Goal: Task Accomplishment & Management: Manage account settings

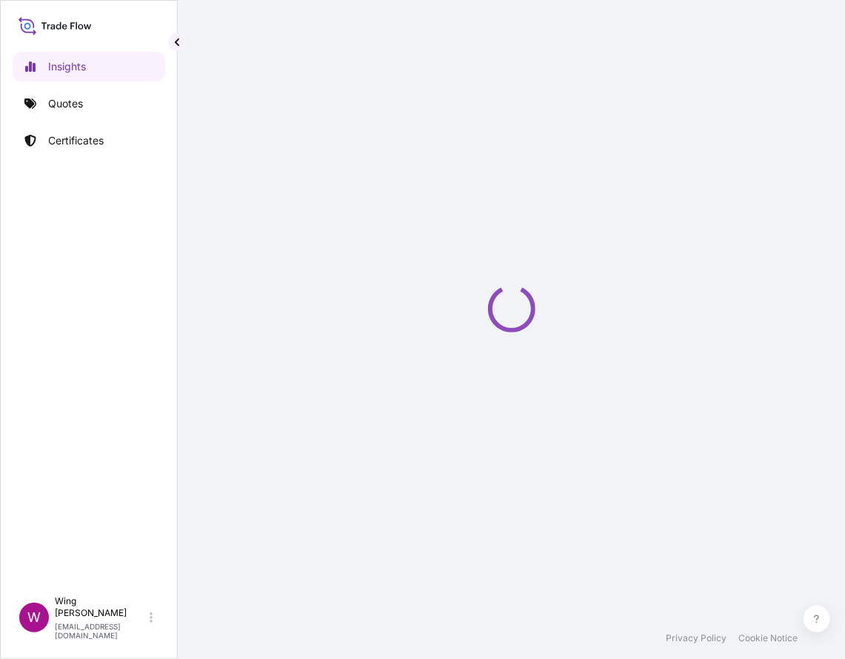
select select "2025"
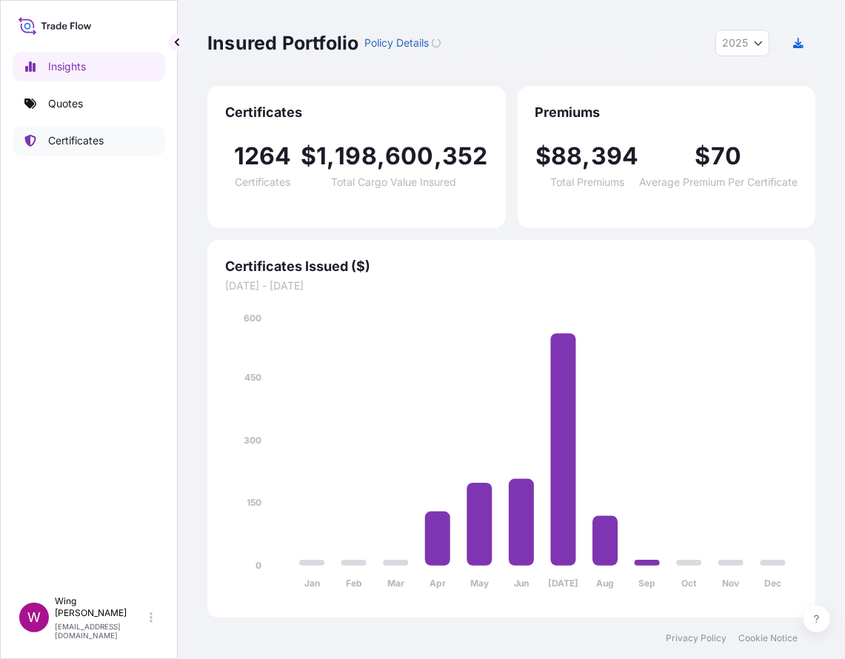
click at [72, 140] on p "Certificates" at bounding box center [76, 140] width 56 height 15
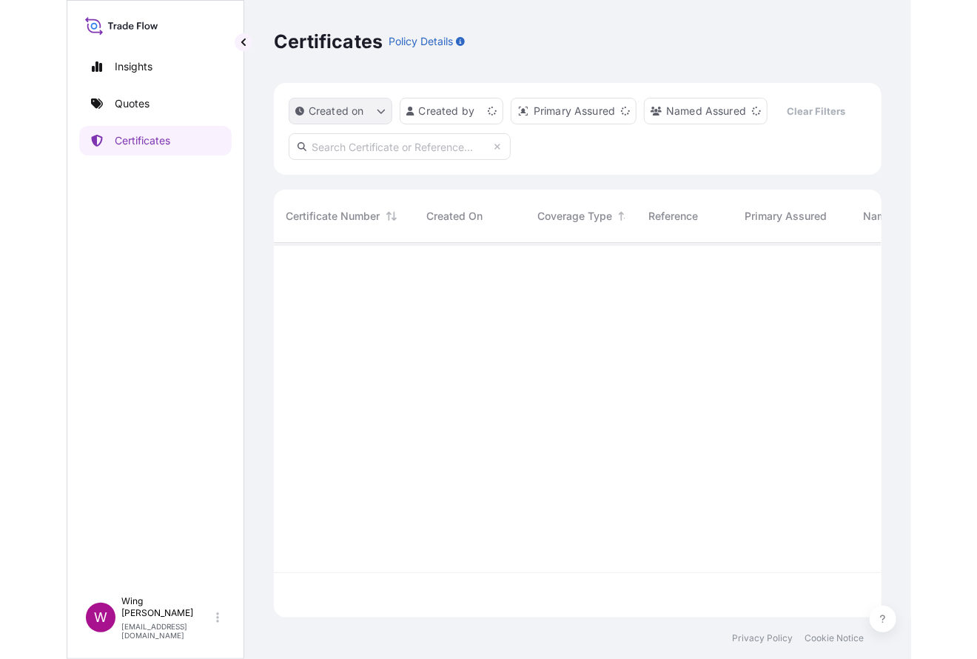
scroll to position [369, 593]
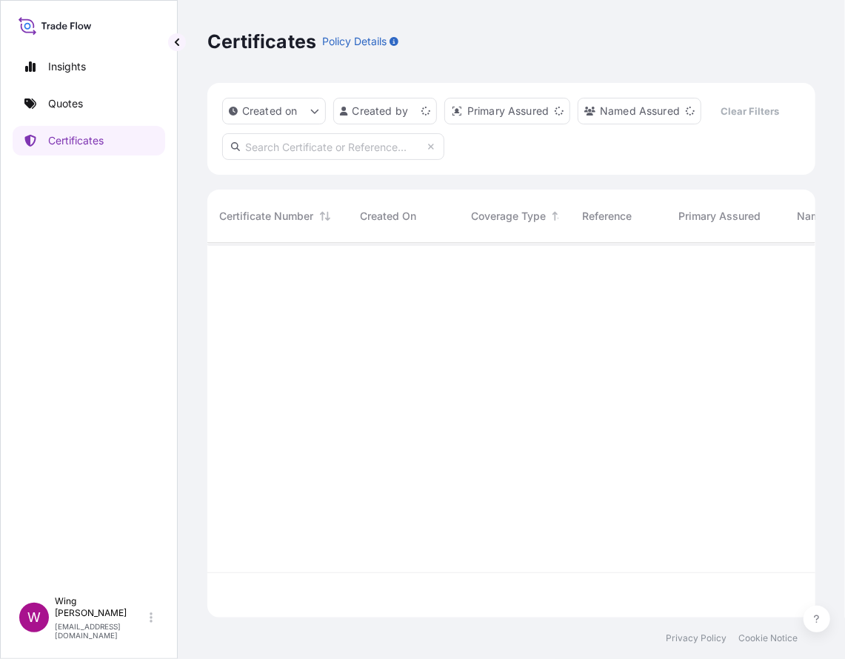
click at [269, 152] on input "text" at bounding box center [333, 146] width 222 height 27
paste input "[PHONE_NUMBER]"
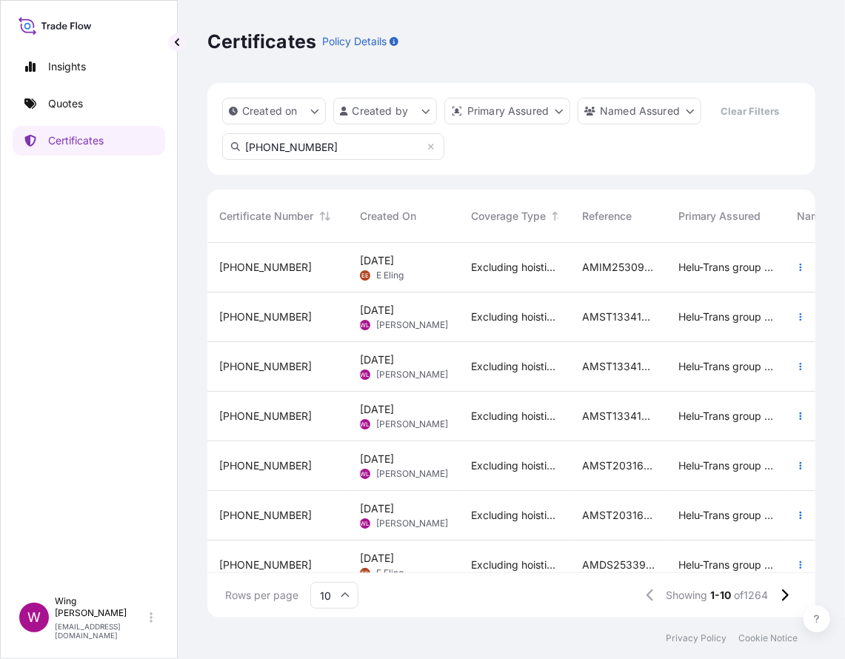
drag, startPoint x: 327, startPoint y: 148, endPoint x: 217, endPoint y: 134, distance: 111.2
click at [217, 134] on div "Created on Created by Primary Assured Named Assured Clear Filters [PHONE_NUMBER]" at bounding box center [511, 129] width 608 height 92
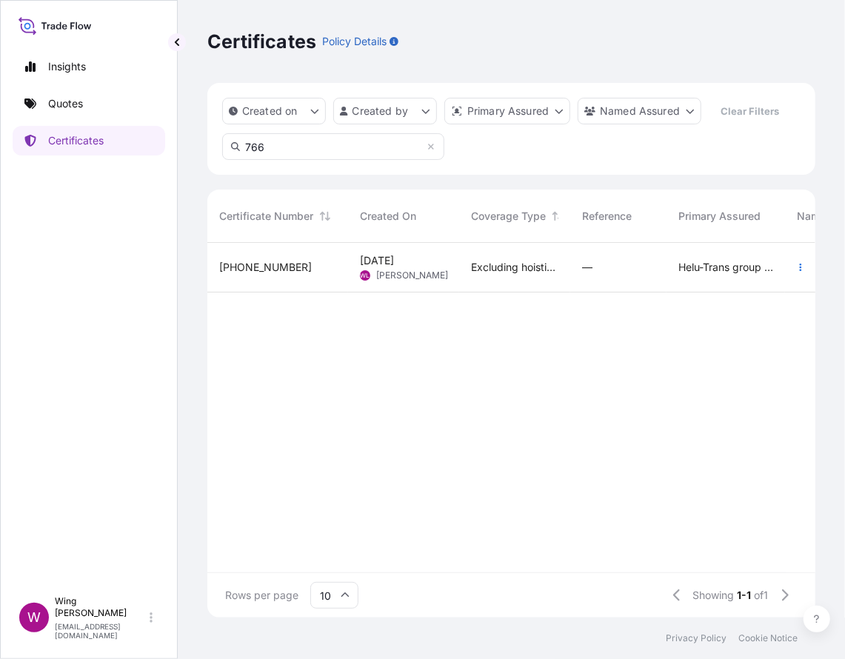
type input "766"
click at [420, 265] on div "[DATE] [PERSON_NAME] [PERSON_NAME]" at bounding box center [403, 267] width 87 height 28
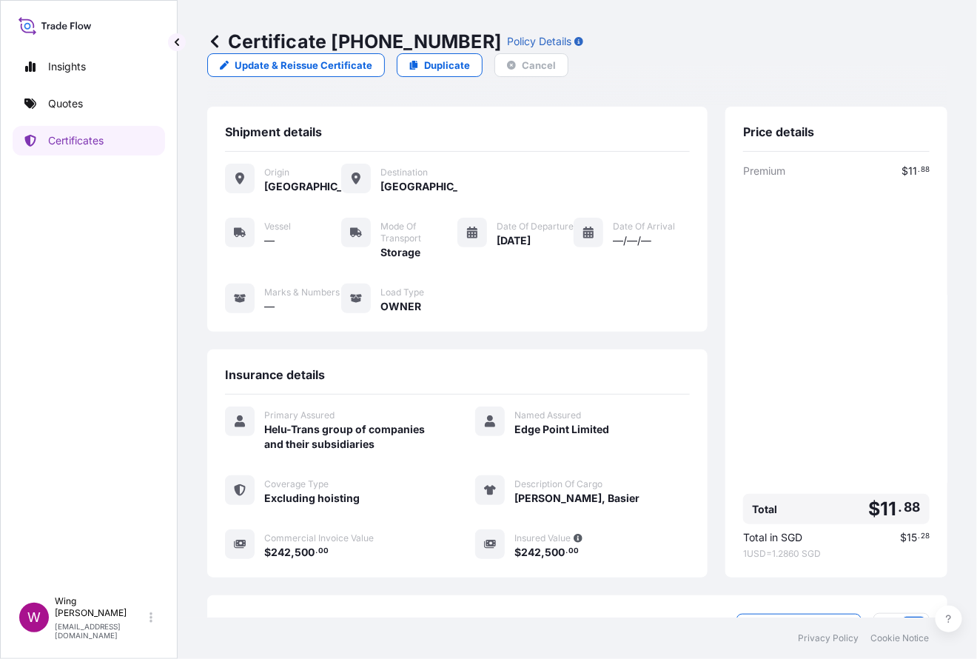
scroll to position [98, 0]
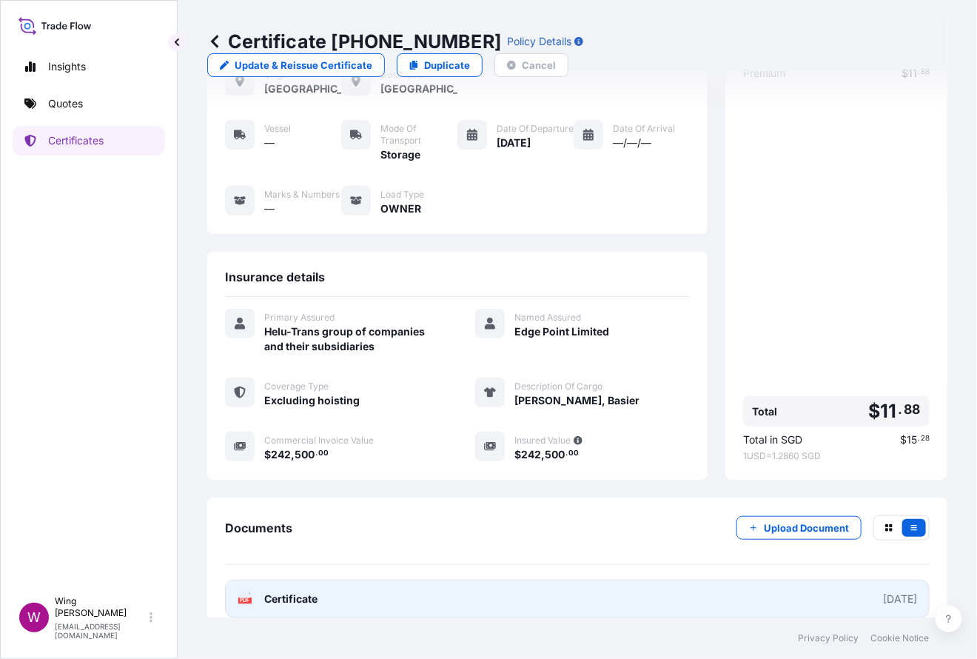
click at [243, 598] on text "PDF" at bounding box center [246, 600] width 10 height 5
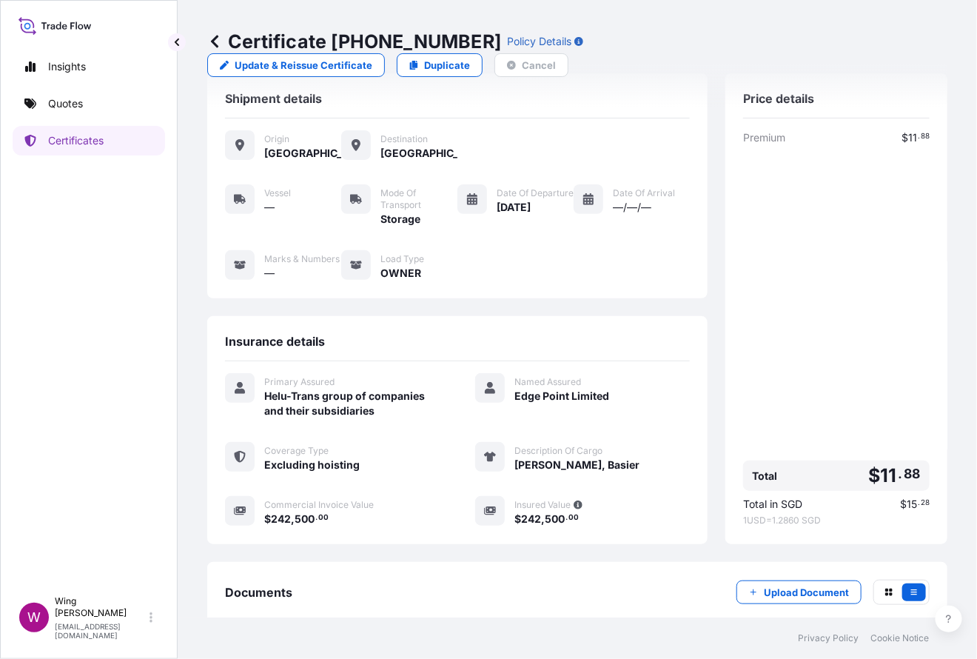
scroll to position [0, 0]
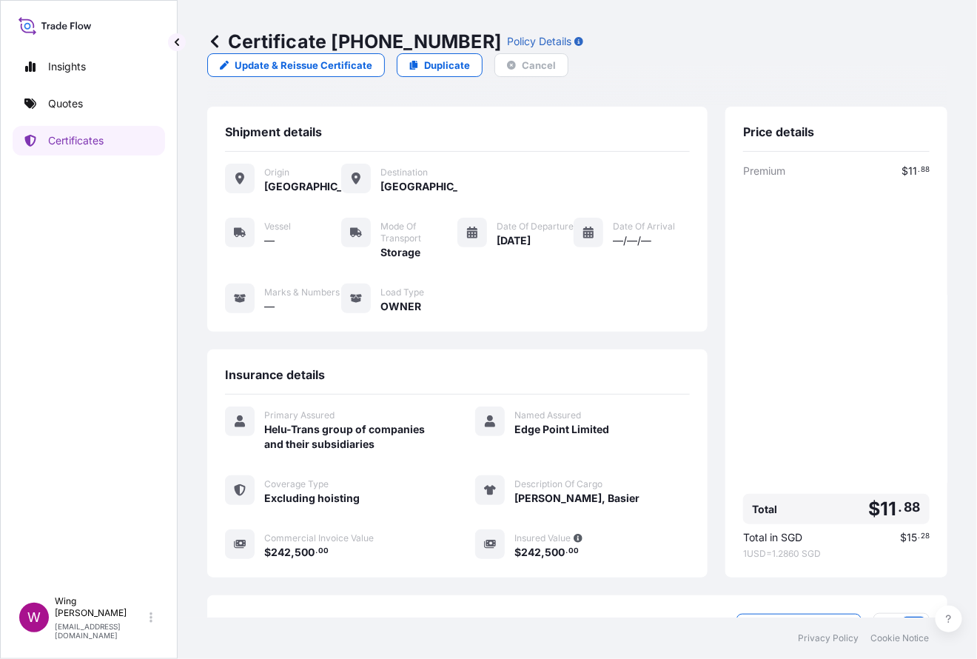
click at [218, 47] on icon at bounding box center [214, 41] width 7 height 13
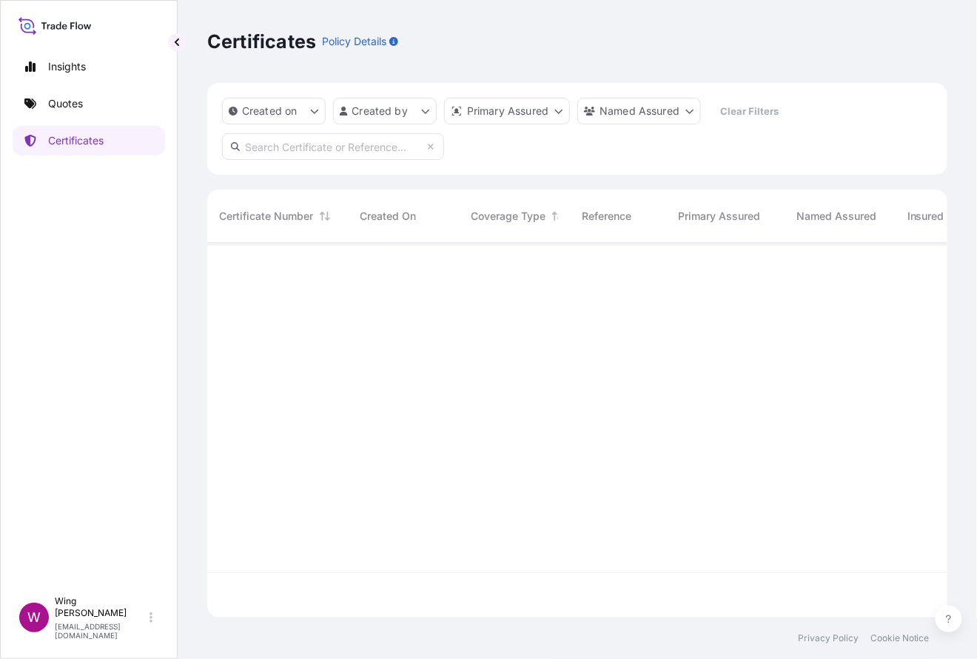
scroll to position [369, 725]
click at [309, 144] on input "text" at bounding box center [333, 146] width 222 height 27
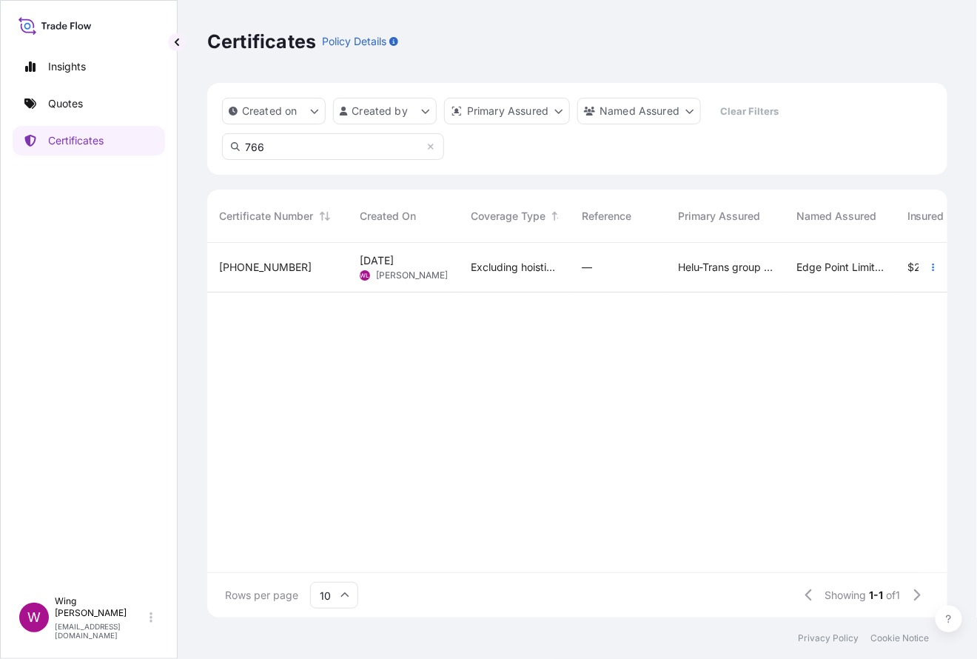
type input "766"
click at [286, 262] on div "[PHONE_NUMBER]" at bounding box center [277, 267] width 117 height 15
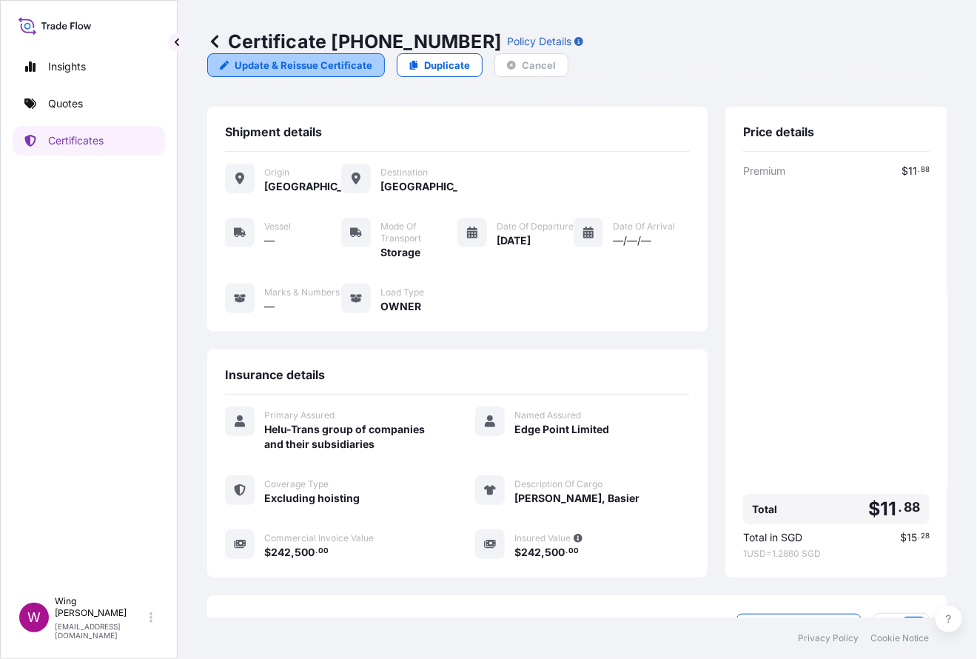
click at [372, 58] on p "Update & Reissue Certificate" at bounding box center [304, 65] width 138 height 15
select select "STORAGE"
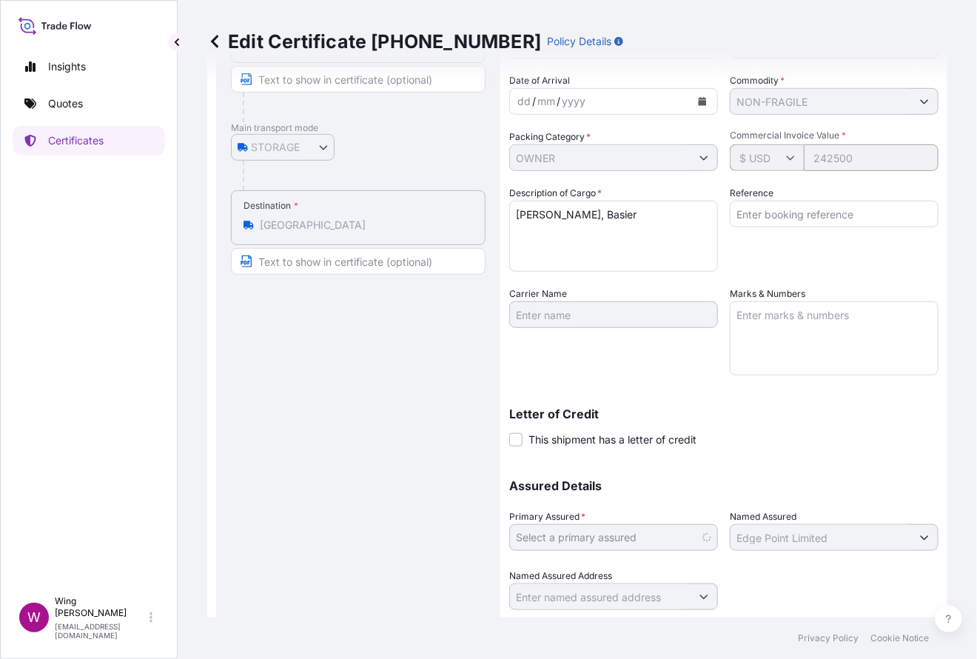
scroll to position [221, 0]
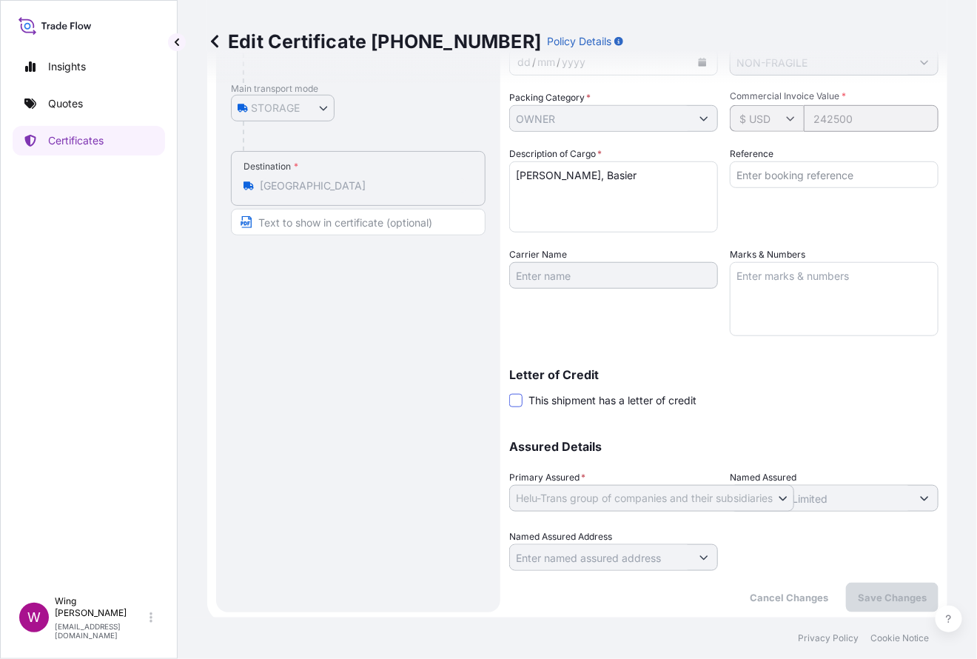
click at [512, 399] on span at bounding box center [515, 400] width 13 height 13
click at [509, 392] on input "This shipment has a letter of credit" at bounding box center [509, 392] width 0 height 0
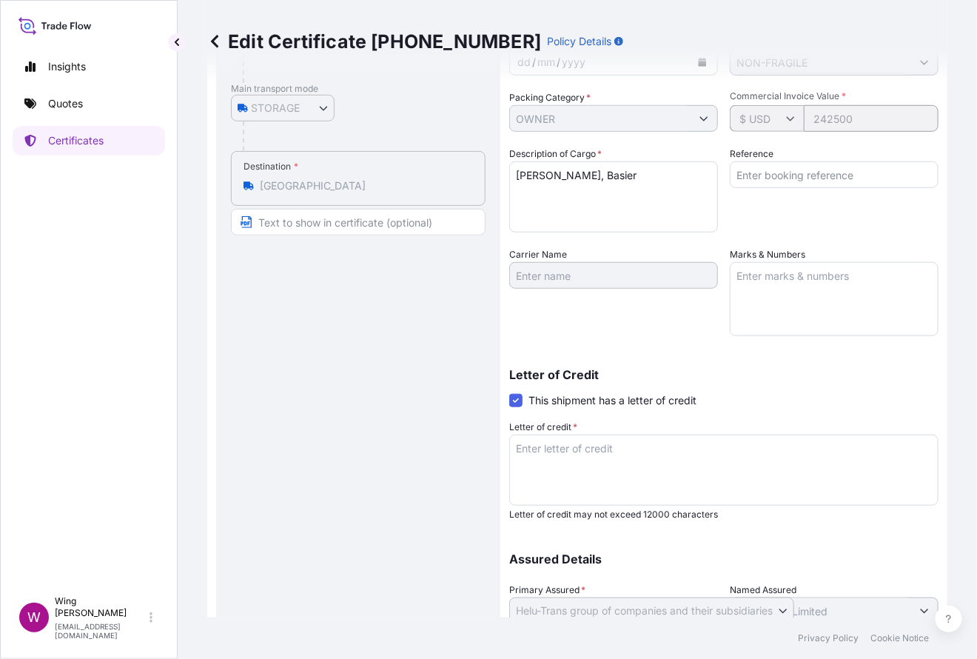
click at [551, 443] on textarea "Letter of credit *" at bounding box center [723, 470] width 429 height 71
paste textarea "[PHONE_NUMBER]"
type textarea "[PHONE_NUMBER]"
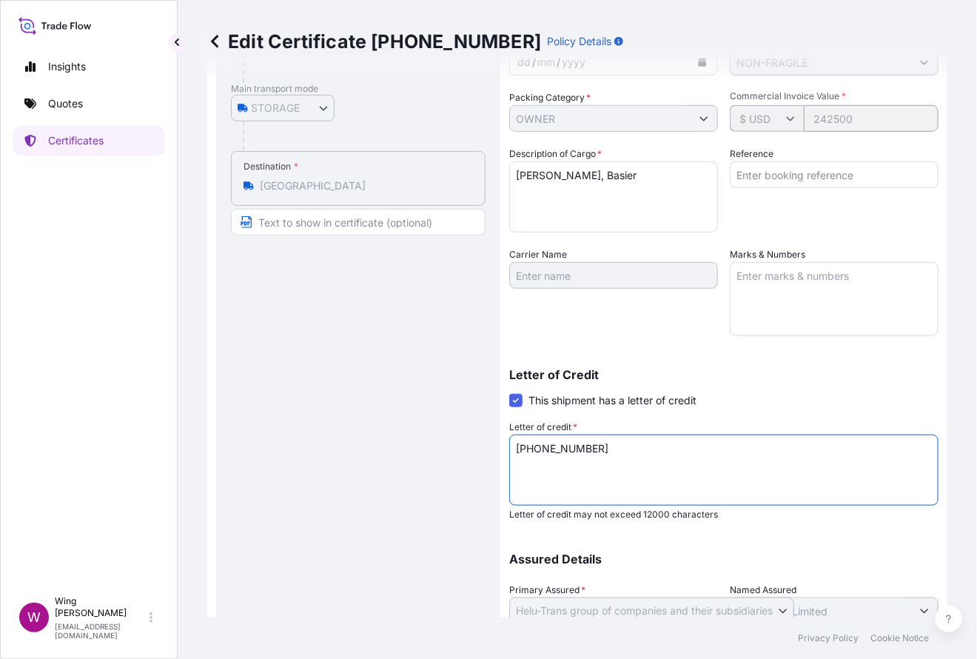
drag, startPoint x: 616, startPoint y: 446, endPoint x: 460, endPoint y: 444, distance: 156.2
click at [460, 444] on div "Route Details Place of loading Road / Inland Road / Inland Origin * [GEOGRAPHIC…" at bounding box center [577, 323] width 722 height 803
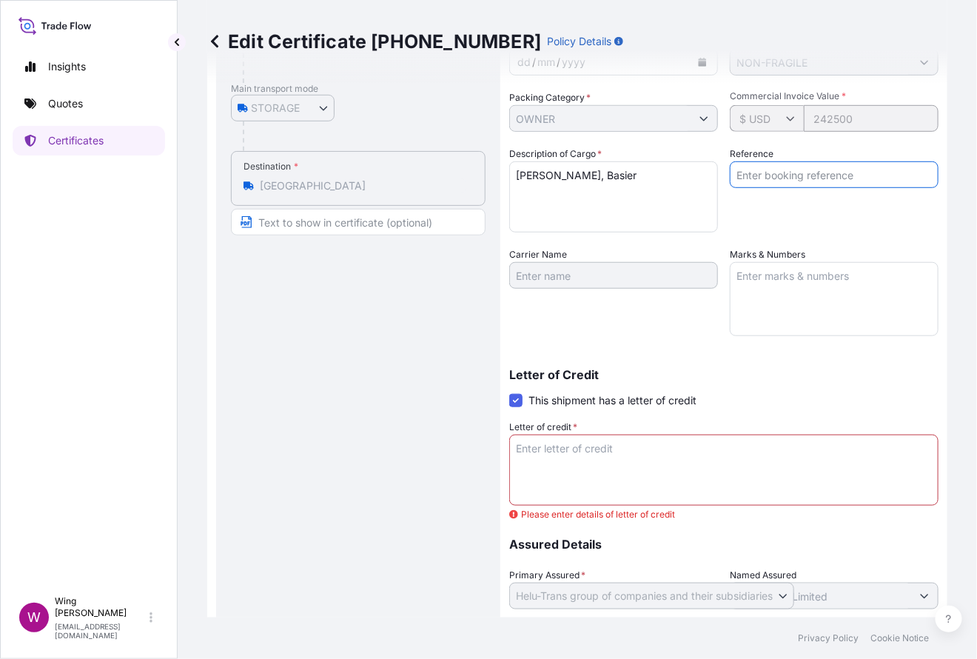
click at [753, 175] on input "Reference" at bounding box center [834, 174] width 209 height 27
click at [131, 364] on div "Insights Quotes Certificates" at bounding box center [89, 313] width 152 height 550
click at [753, 167] on input "Reference" at bounding box center [834, 174] width 209 height 27
paste input "AMST144569PKHT"
type input "AMST144569PKHT"
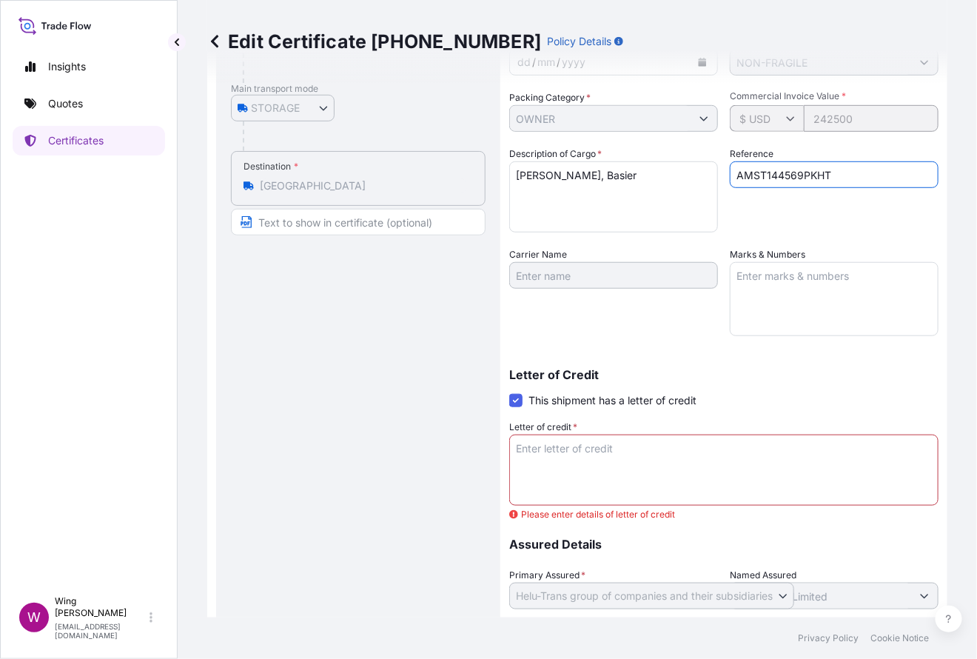
click at [624, 449] on textarea "Letter of credit *" at bounding box center [723, 470] width 429 height 71
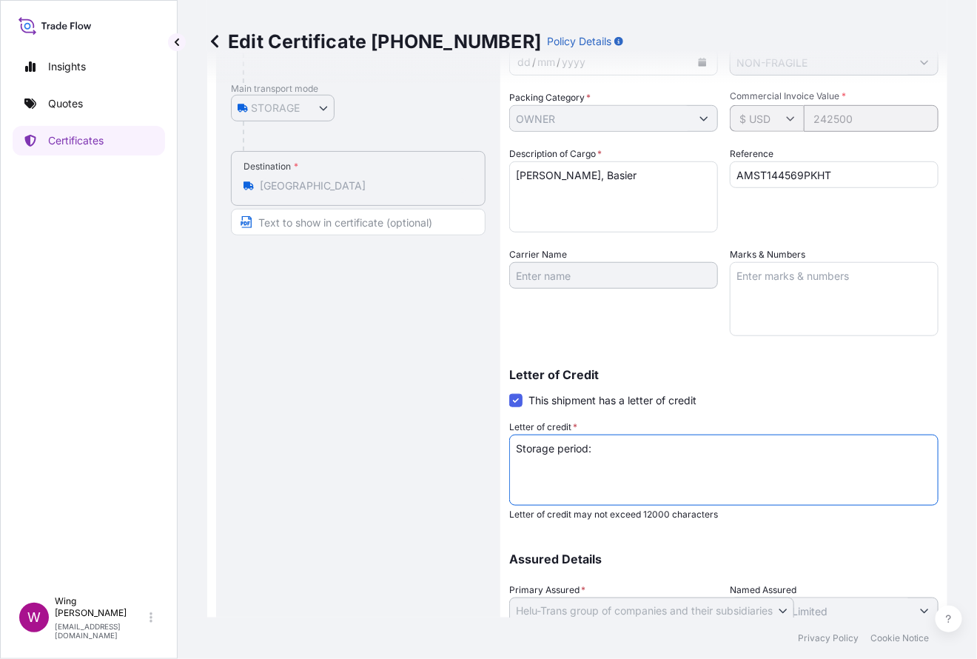
paste textarea "AMST144569PKHT"
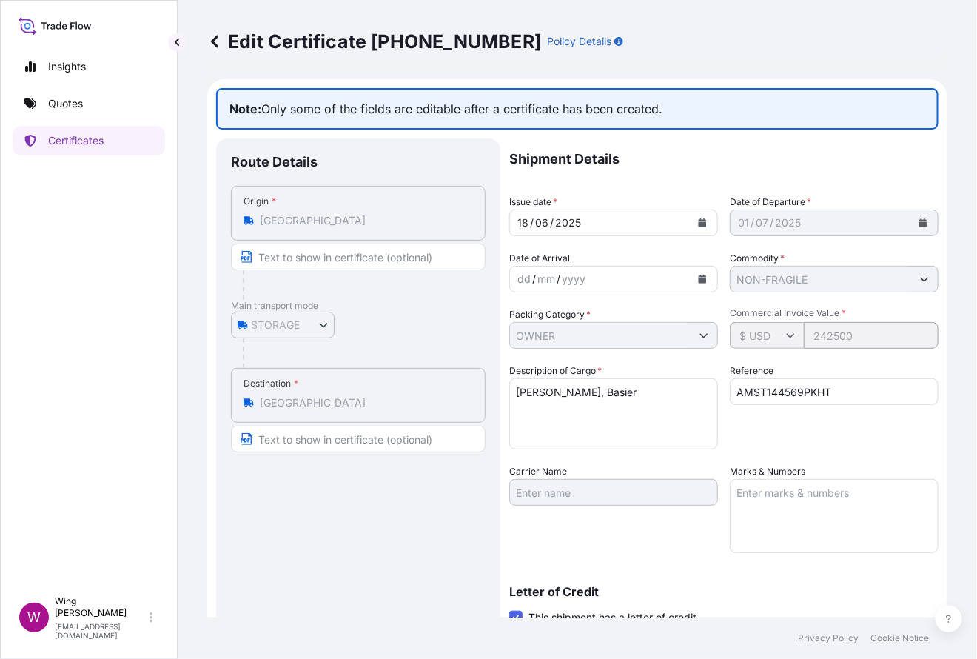
scroll to position [0, 0]
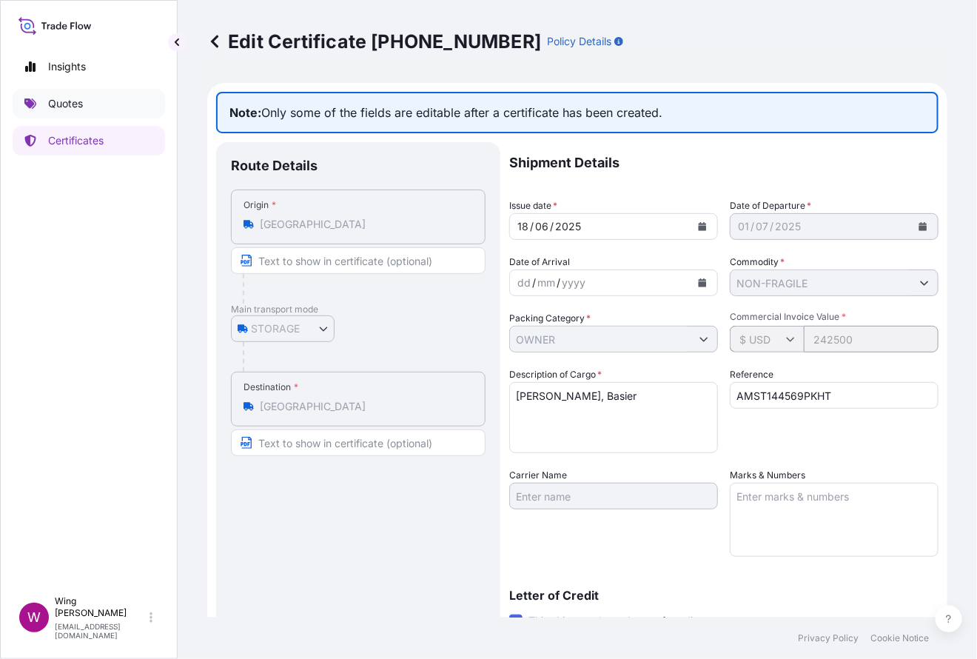
type textarea "Storage period:"
click at [71, 104] on p "Quotes" at bounding box center [65, 103] width 35 height 15
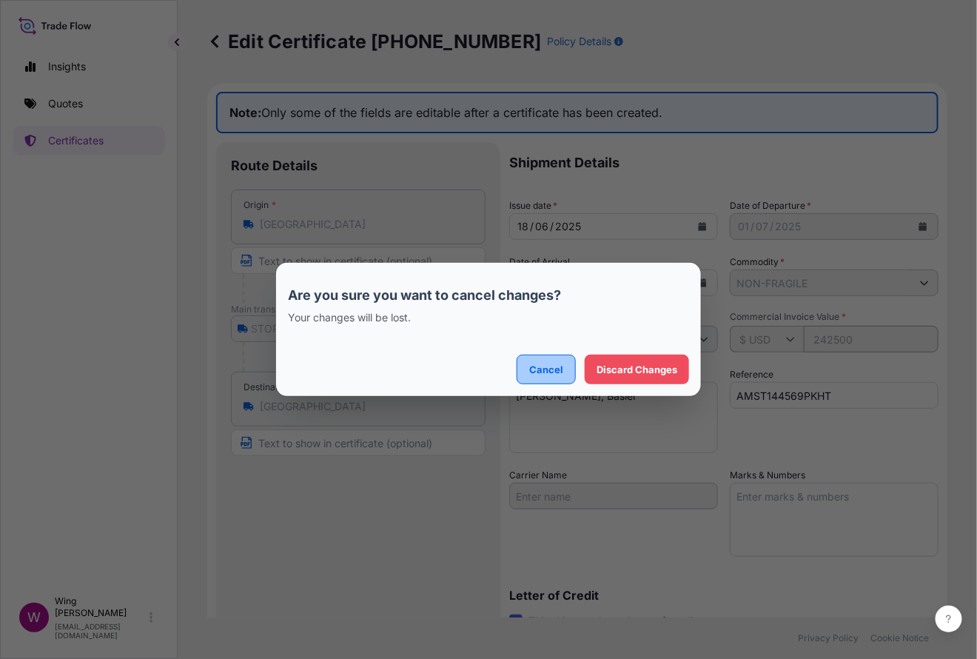
click at [545, 372] on p "Cancel" at bounding box center [546, 369] width 34 height 15
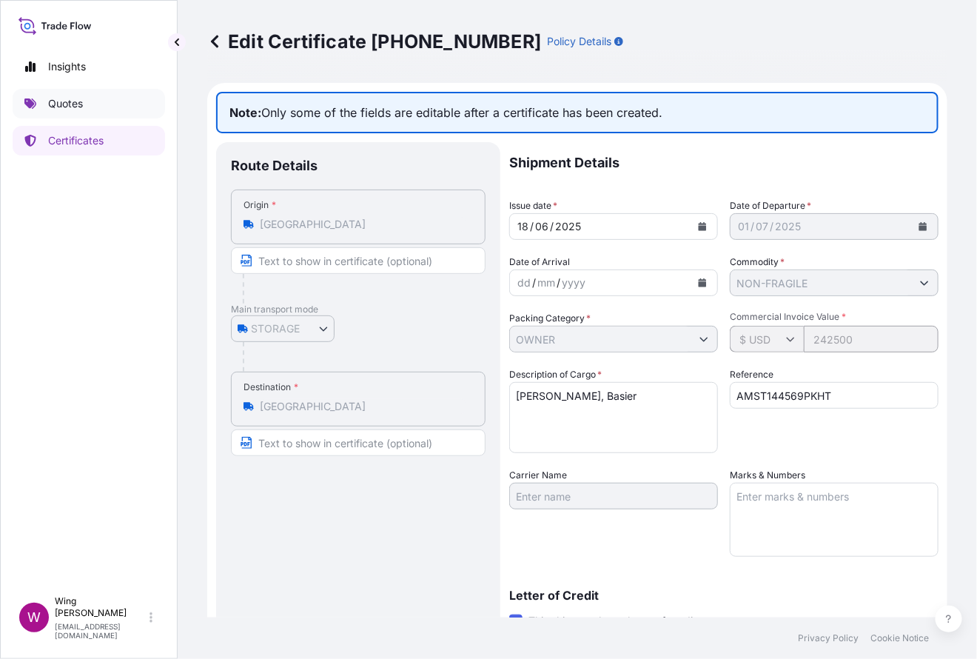
click at [61, 103] on p "Quotes" at bounding box center [65, 103] width 35 height 15
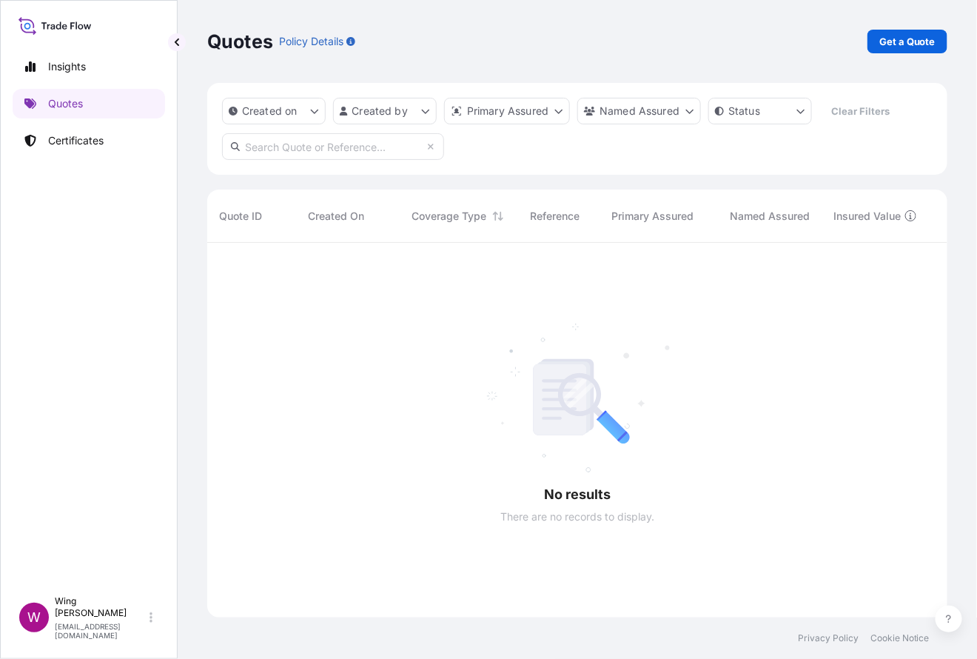
scroll to position [412, 725]
click at [147, 352] on div "Insights Quotes Certificates" at bounding box center [89, 313] width 152 height 550
click at [296, 148] on input "text" at bounding box center [333, 146] width 222 height 27
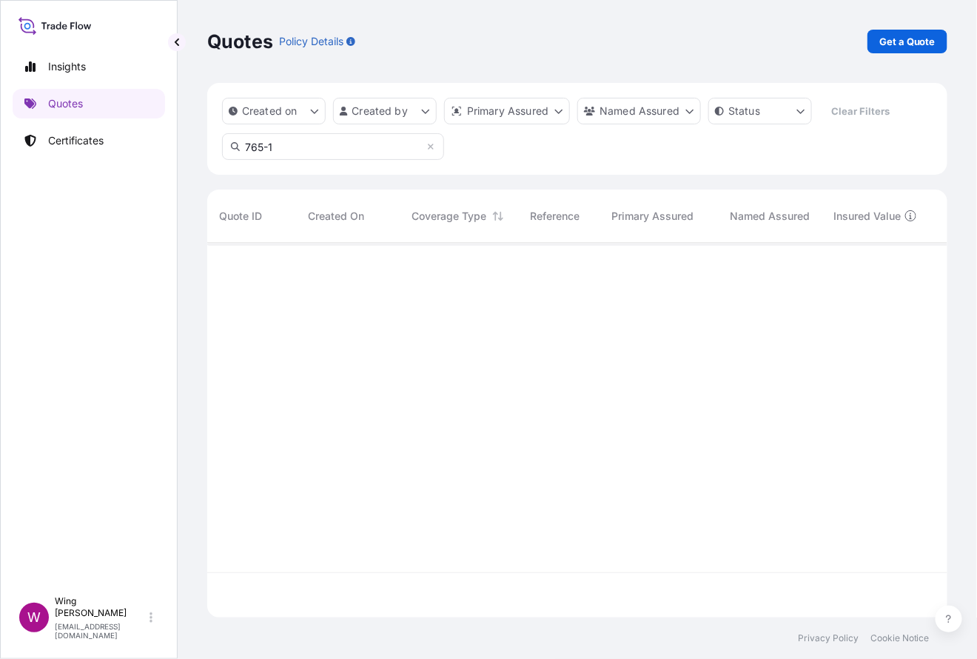
scroll to position [16, 16]
type input "765-1"
click at [104, 136] on link "Certificates" at bounding box center [89, 141] width 152 height 30
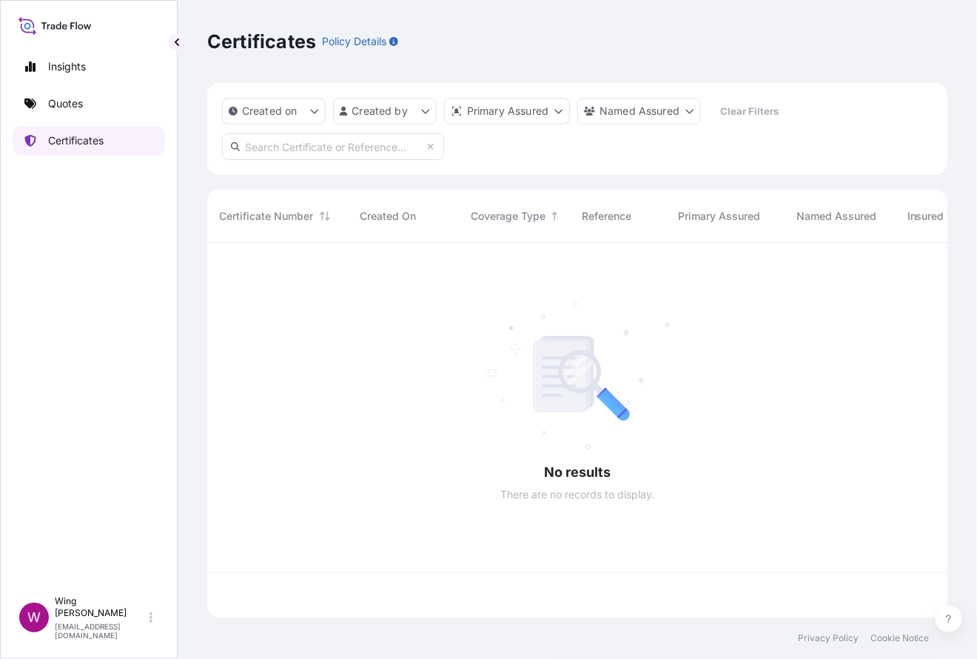
scroll to position [369, 725]
click at [296, 138] on input "text" at bounding box center [333, 146] width 222 height 27
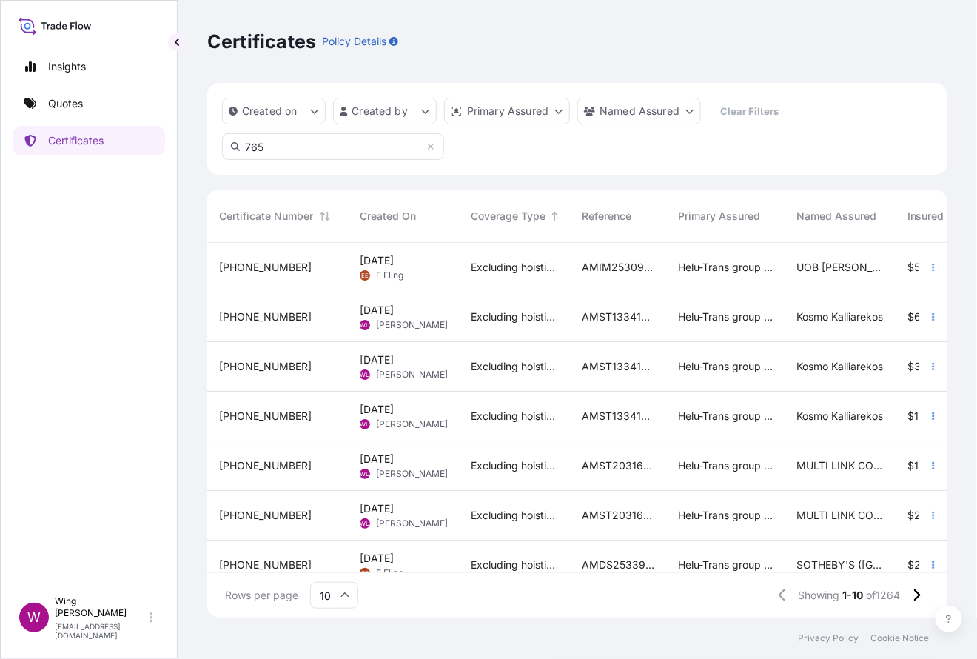
click at [273, 152] on input "765" at bounding box center [333, 146] width 222 height 27
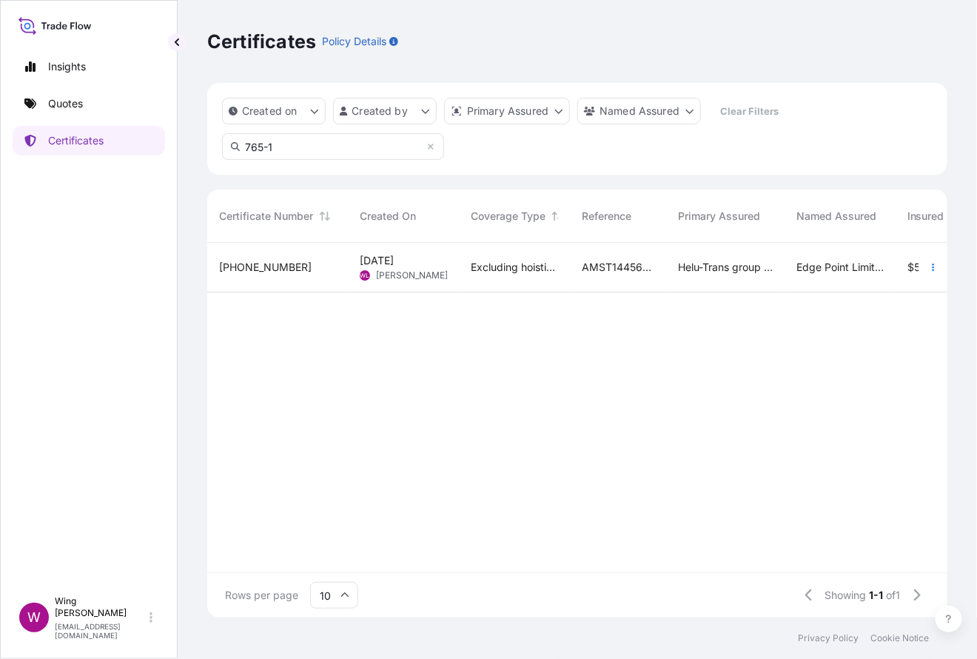
type input "765-1"
click at [298, 276] on div "[PHONE_NUMBER]" at bounding box center [277, 268] width 141 height 50
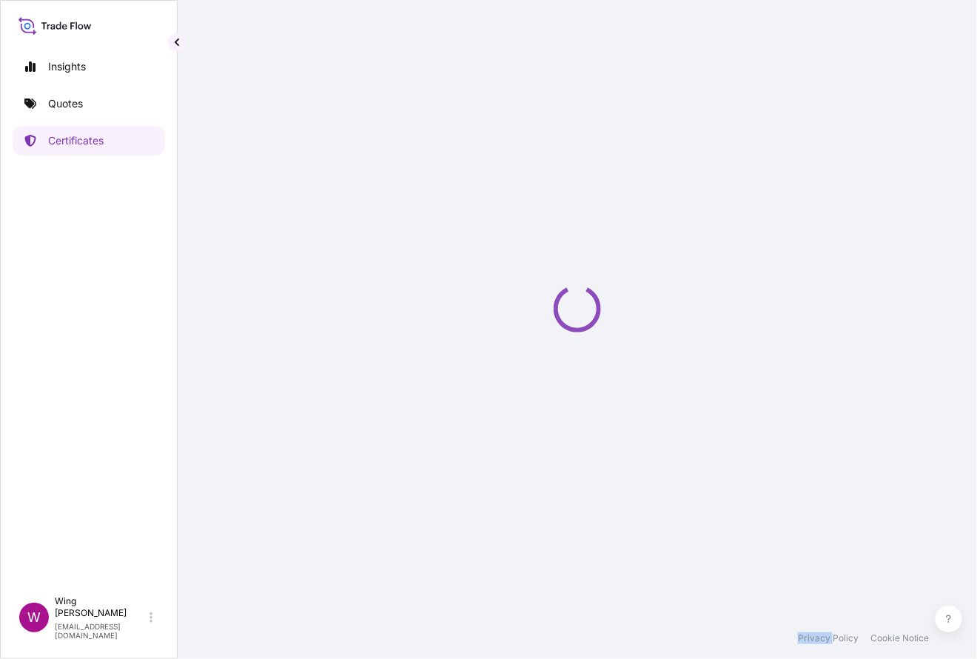
click at [298, 276] on div "Loading" at bounding box center [577, 308] width 740 height 617
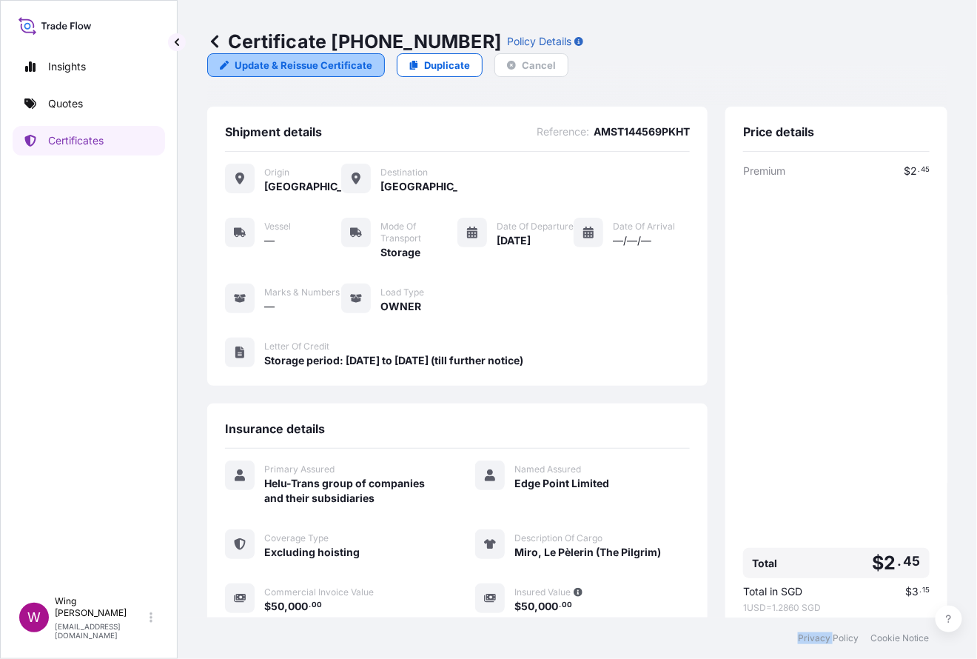
click at [372, 58] on p "Update & Reissue Certificate" at bounding box center [304, 65] width 138 height 15
select select "STORAGE"
select select "31504"
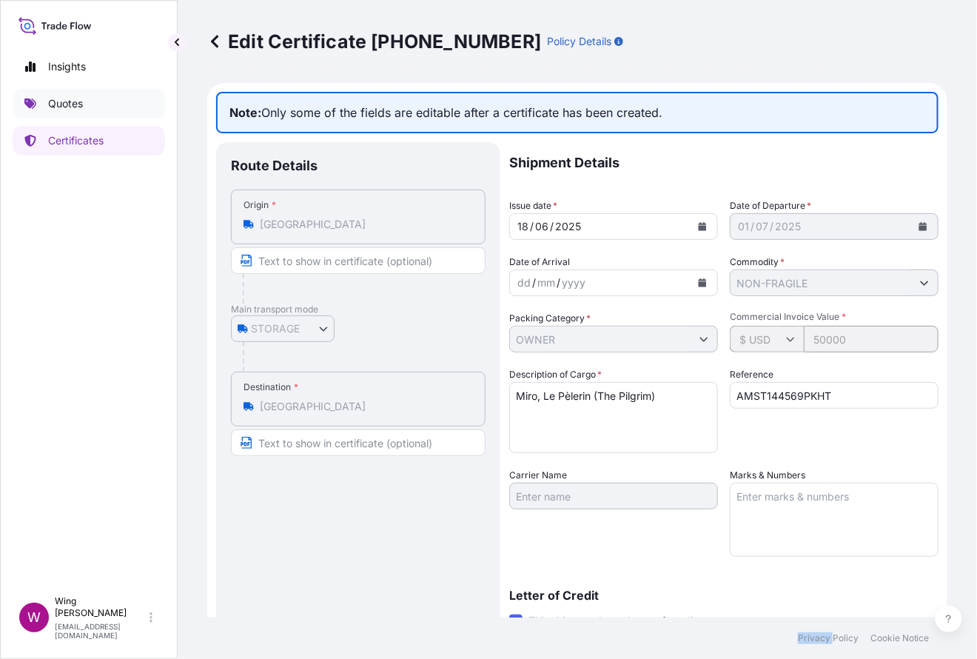
click at [112, 107] on link "Quotes" at bounding box center [89, 104] width 152 height 30
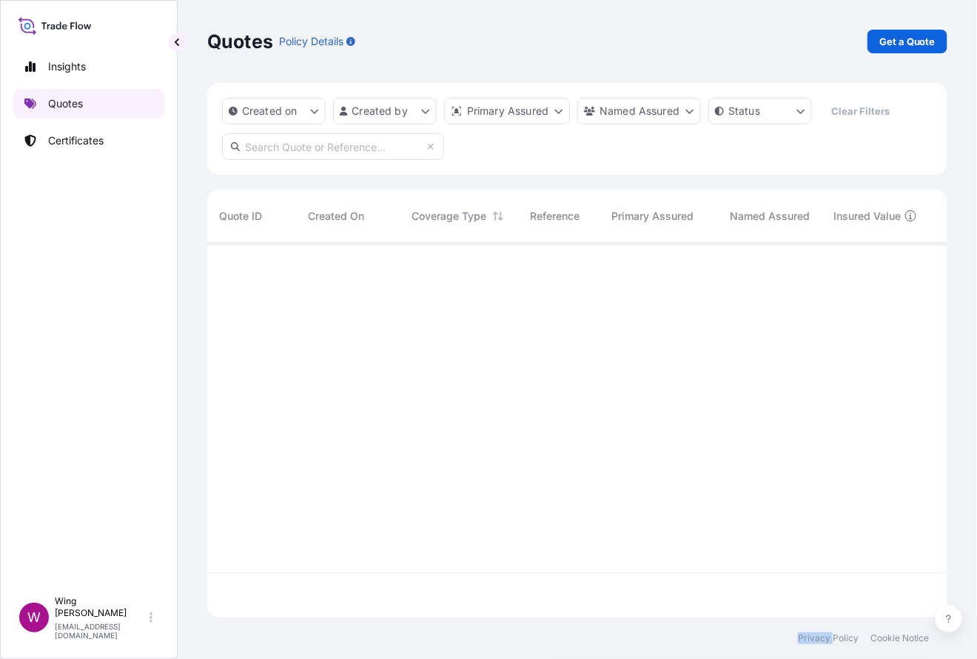
scroll to position [369, 725]
click at [753, 48] on p "Get a Quote" at bounding box center [907, 41] width 56 height 15
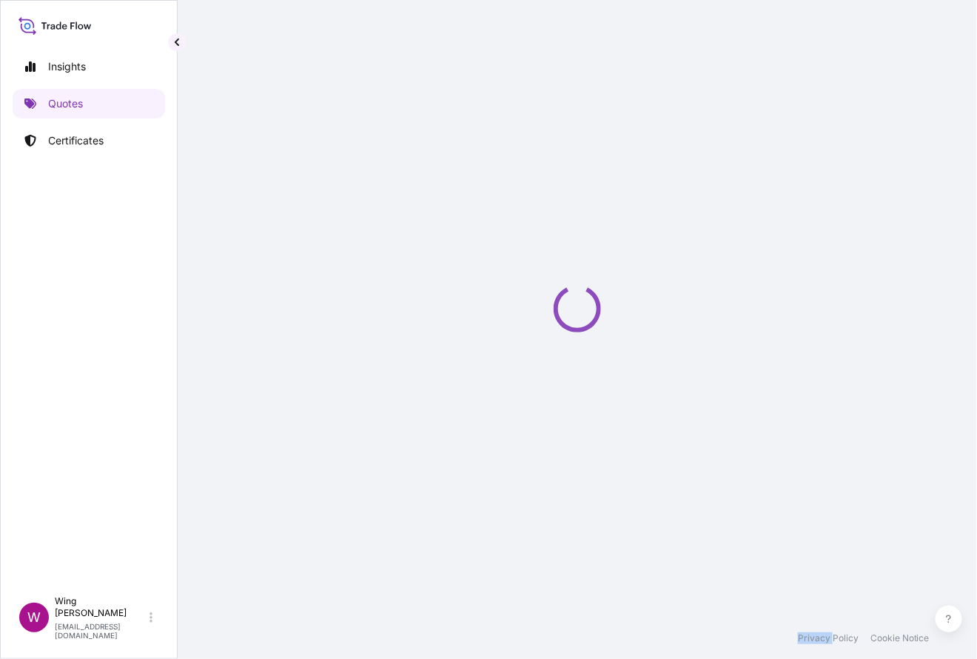
select select "AIR"
select select "Transit"
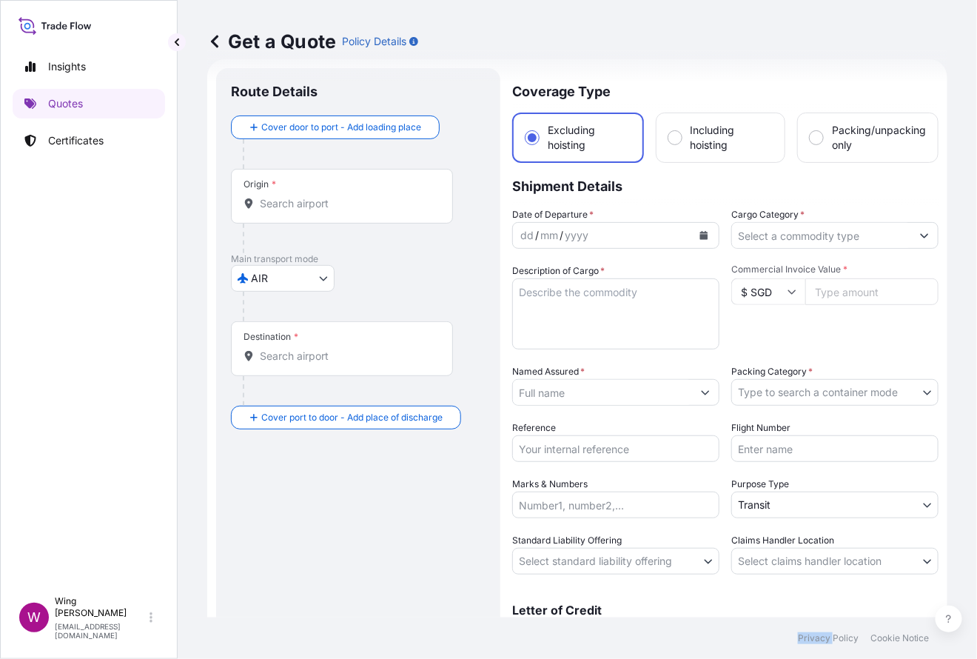
scroll to position [97, 0]
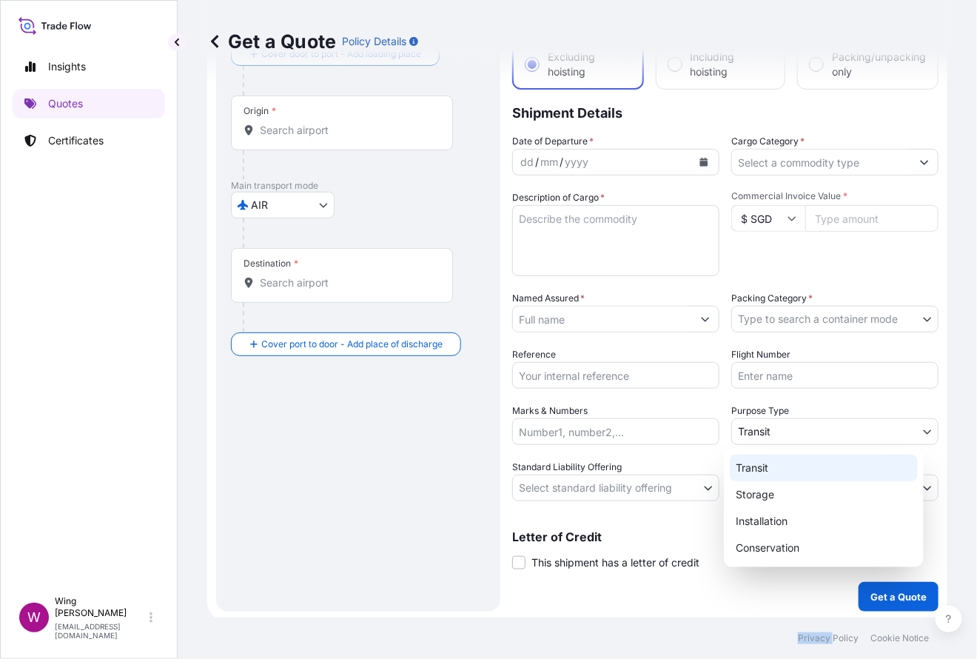
click at [753, 423] on body "Insights Quotes Certificates W Wing Lee [EMAIL_ADDRESS][DOMAIN_NAME] Get a Quot…" at bounding box center [488, 329] width 977 height 659
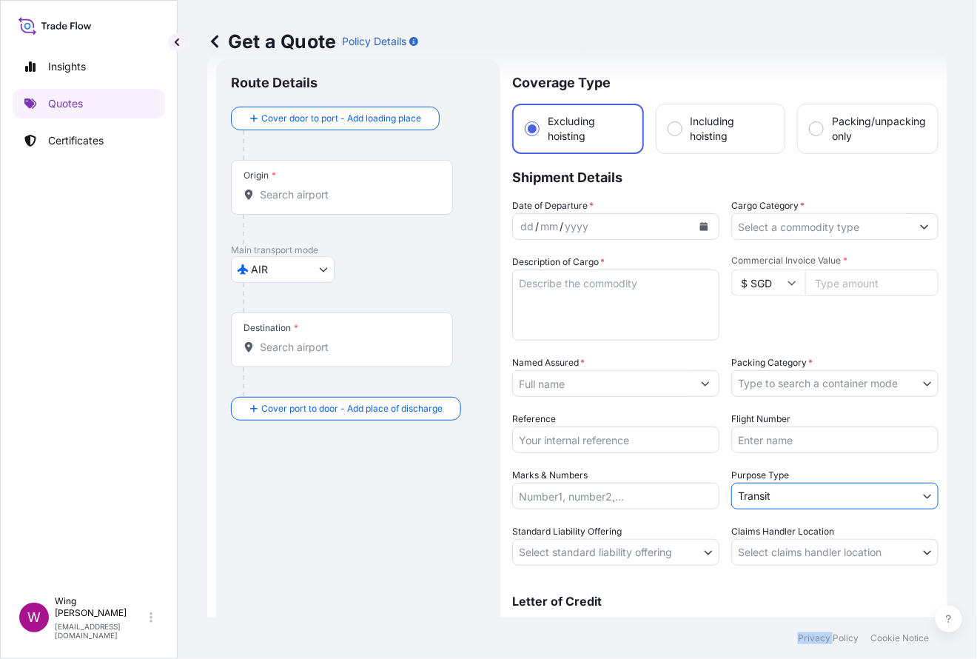
scroll to position [0, 0]
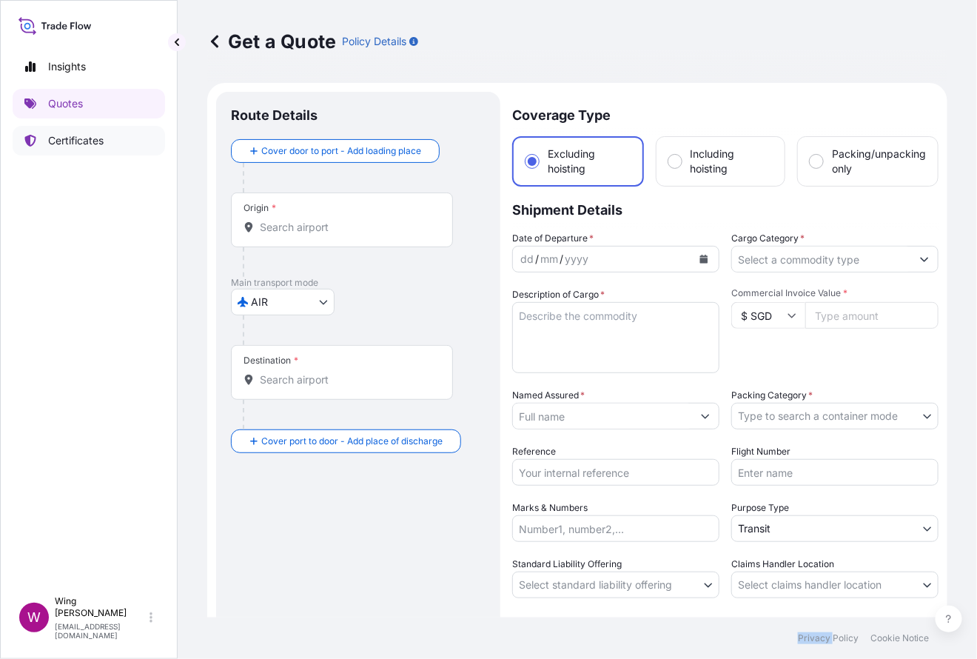
click at [81, 136] on p "Certificates" at bounding box center [76, 140] width 56 height 15
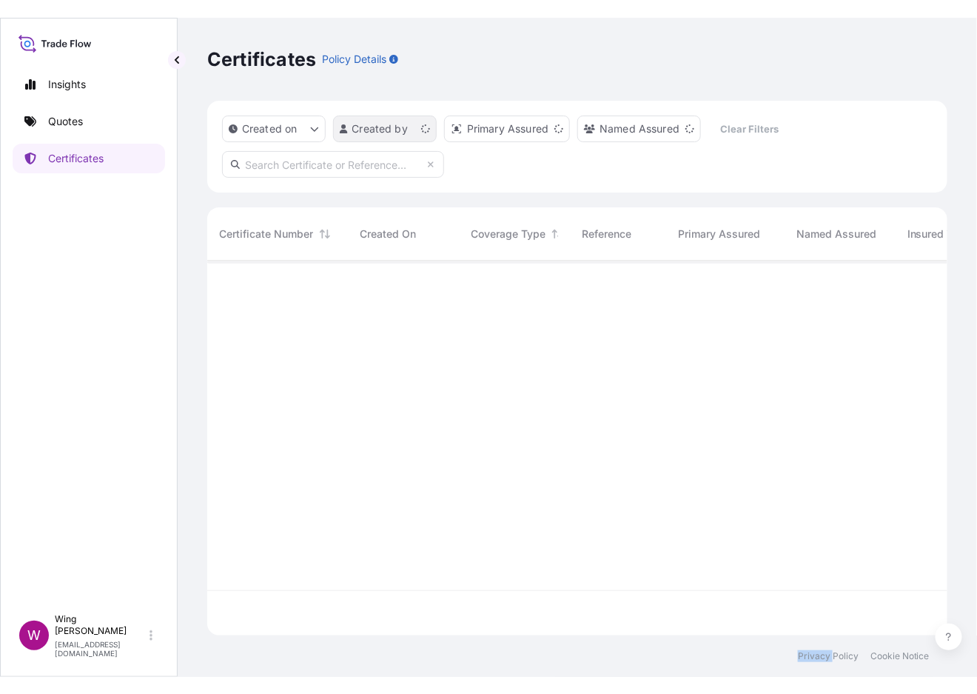
scroll to position [369, 725]
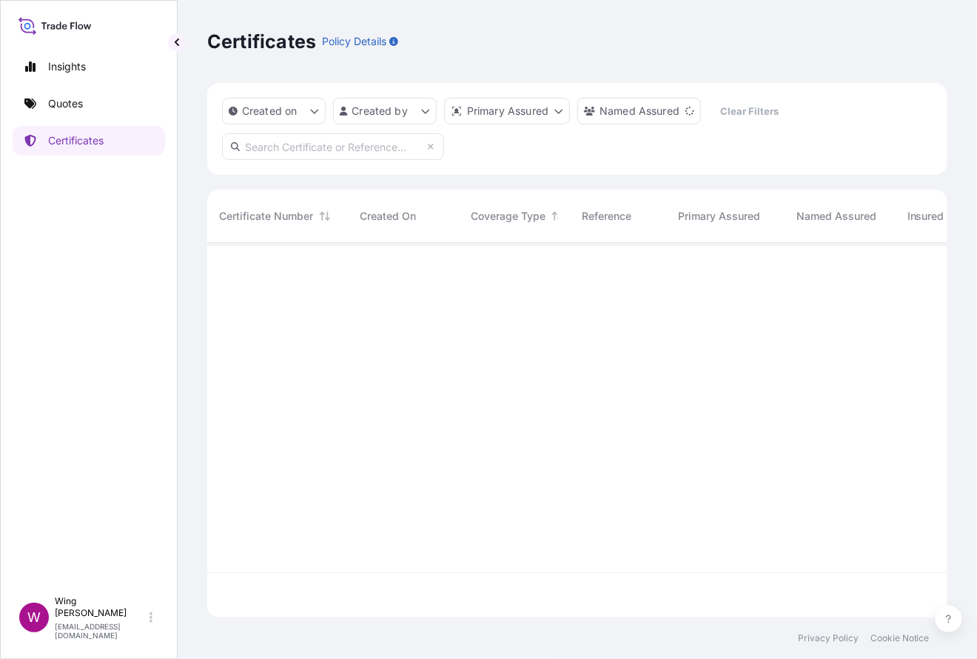
click at [349, 140] on input "text" at bounding box center [333, 146] width 222 height 27
paste input "31504-766"
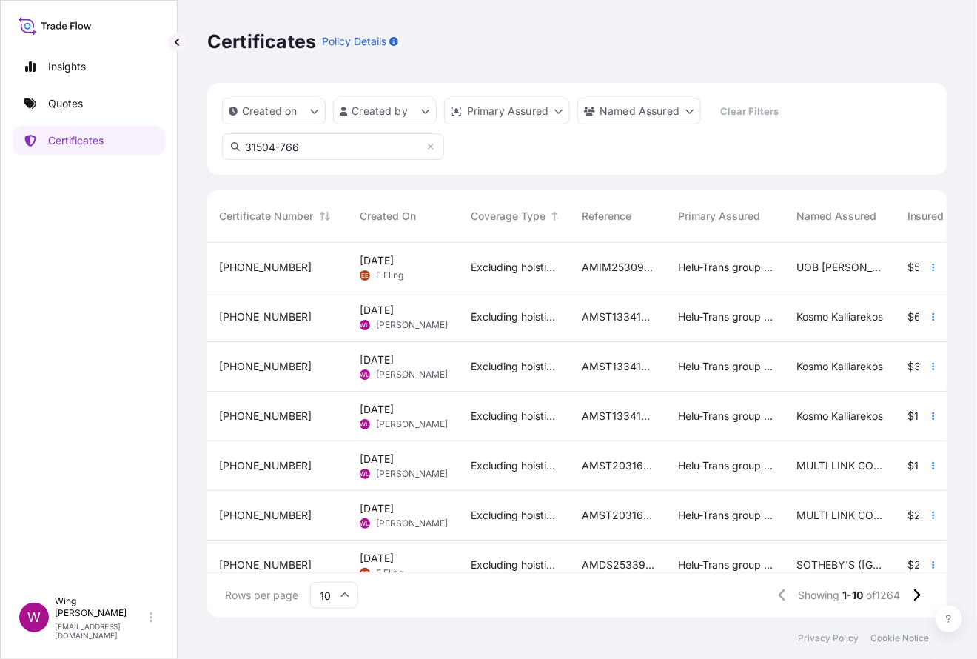
click at [332, 150] on input "31504-766" at bounding box center [333, 146] width 222 height 27
drag, startPoint x: 279, startPoint y: 146, endPoint x: 201, endPoint y: 135, distance: 78.4
click at [201, 135] on div "Certificates Policy Details Created on Created by Primary Assured Named Assured…" at bounding box center [577, 308] width 799 height 617
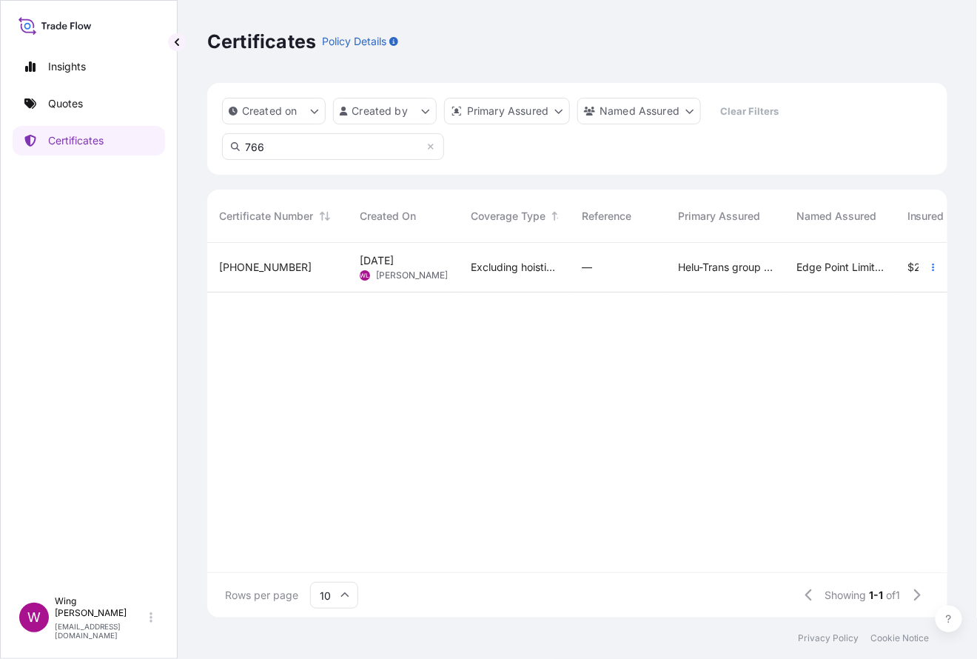
type input "766"
click at [385, 274] on span "[PERSON_NAME]" at bounding box center [412, 275] width 72 height 12
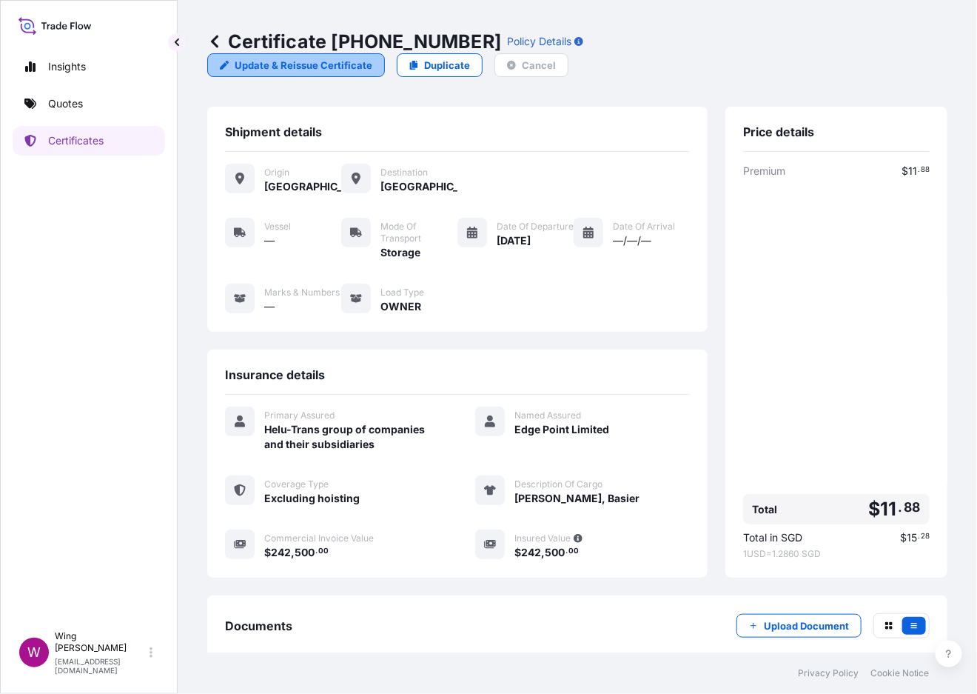
click at [372, 58] on p "Update & Reissue Certificate" at bounding box center [304, 65] width 138 height 15
select select "STORAGE"
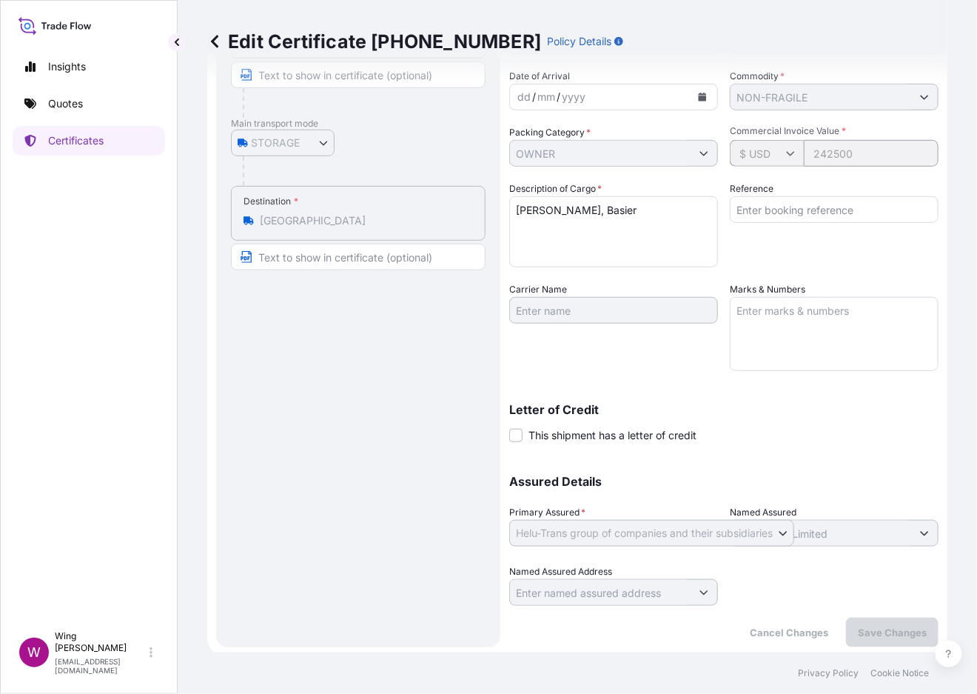
scroll to position [87, 0]
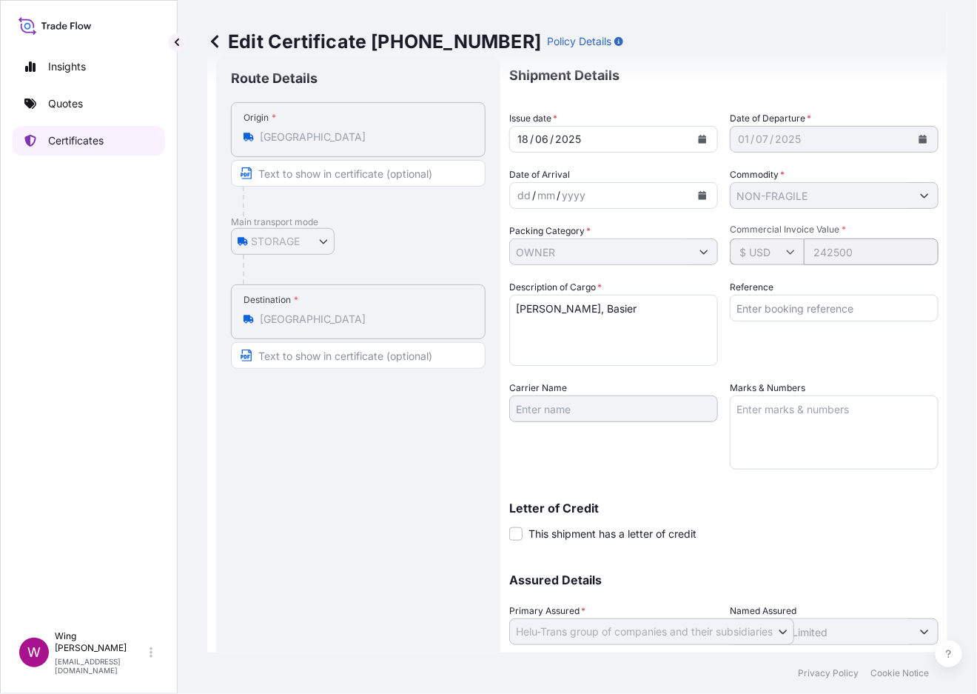
click at [96, 134] on p "Certificates" at bounding box center [76, 140] width 56 height 15
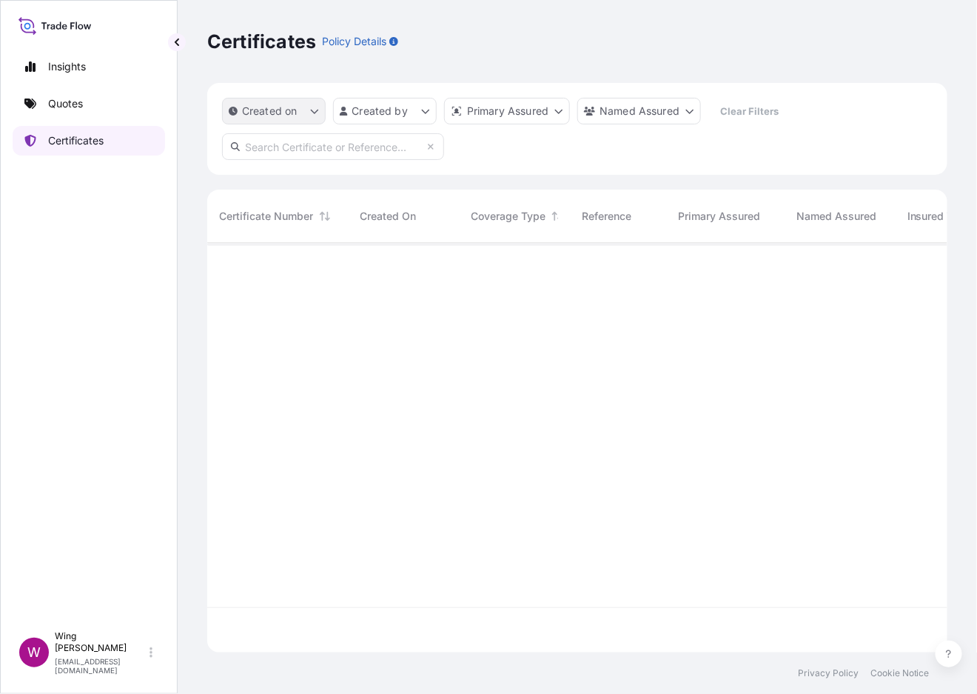
scroll to position [403, 725]
click at [362, 150] on input "text" at bounding box center [333, 146] width 222 height 27
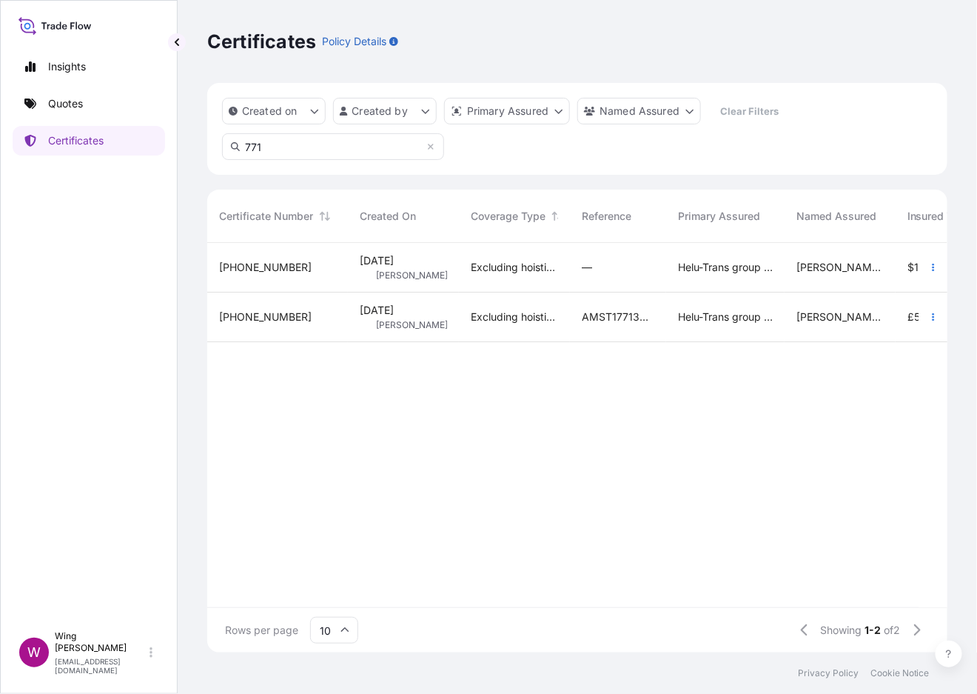
type input "771"
click at [363, 264] on span "[DATE]" at bounding box center [377, 260] width 34 height 15
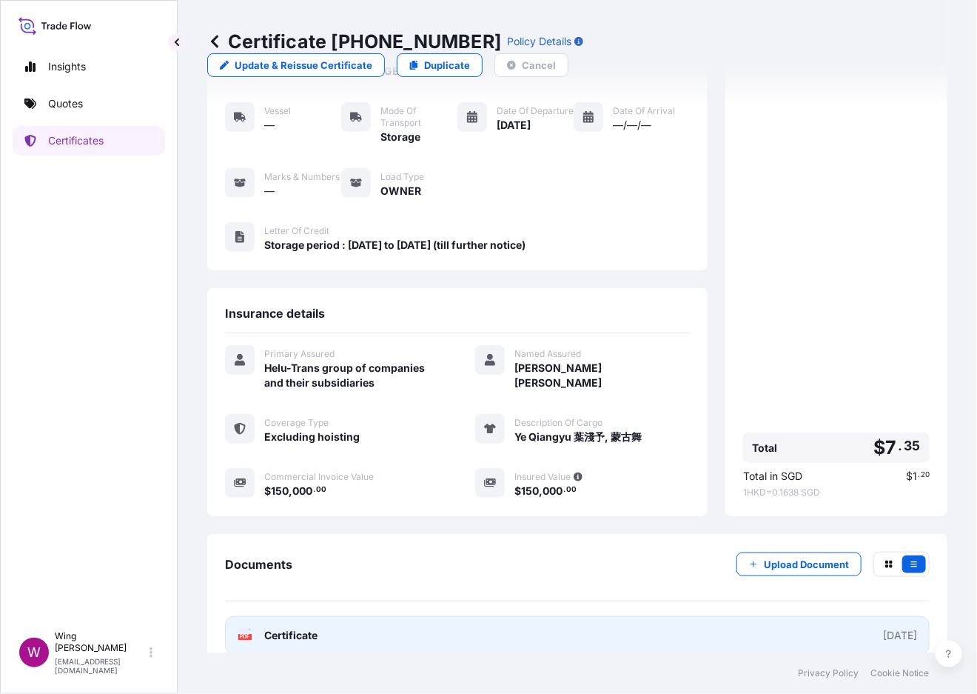
scroll to position [116, 0]
click at [246, 634] on text "PDF" at bounding box center [246, 636] width 10 height 5
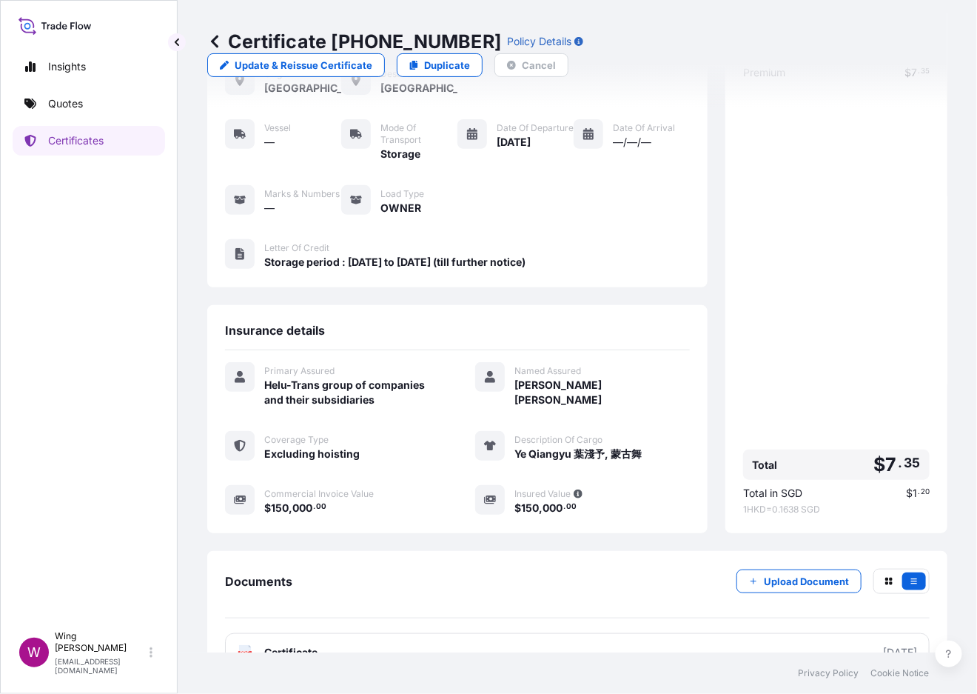
scroll to position [0, 0]
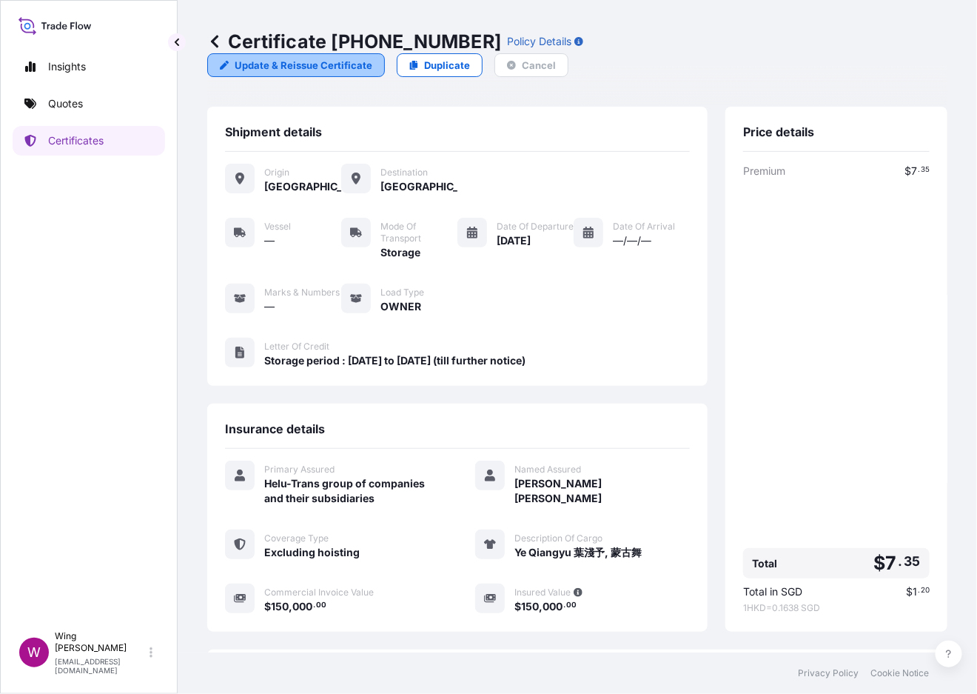
click at [372, 58] on p "Update & Reissue Certificate" at bounding box center [304, 65] width 138 height 15
select select "STORAGE"
select select "31504"
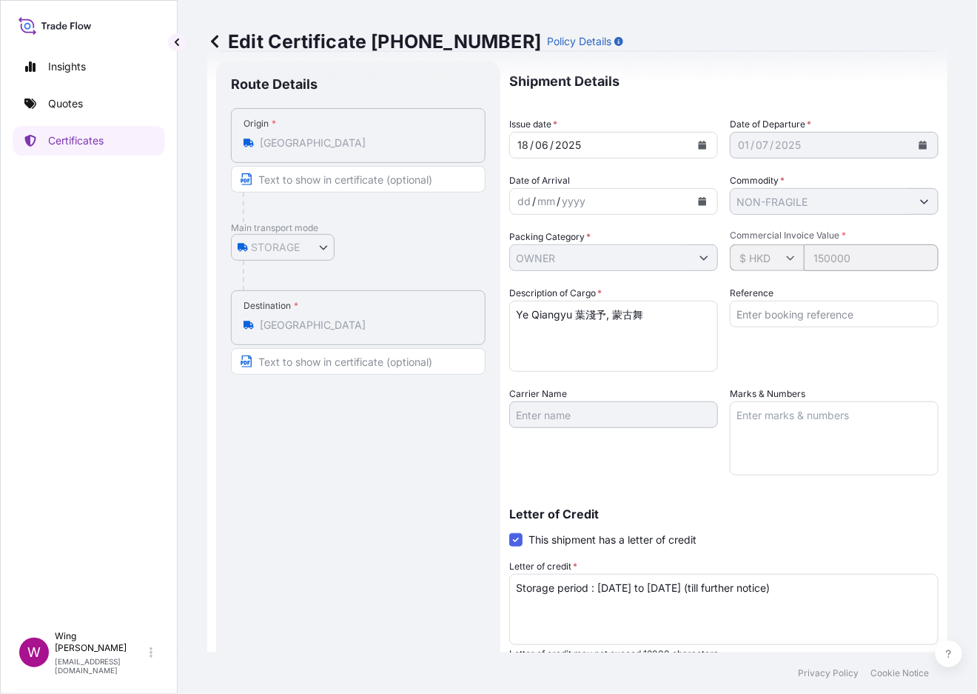
scroll to position [197, 0]
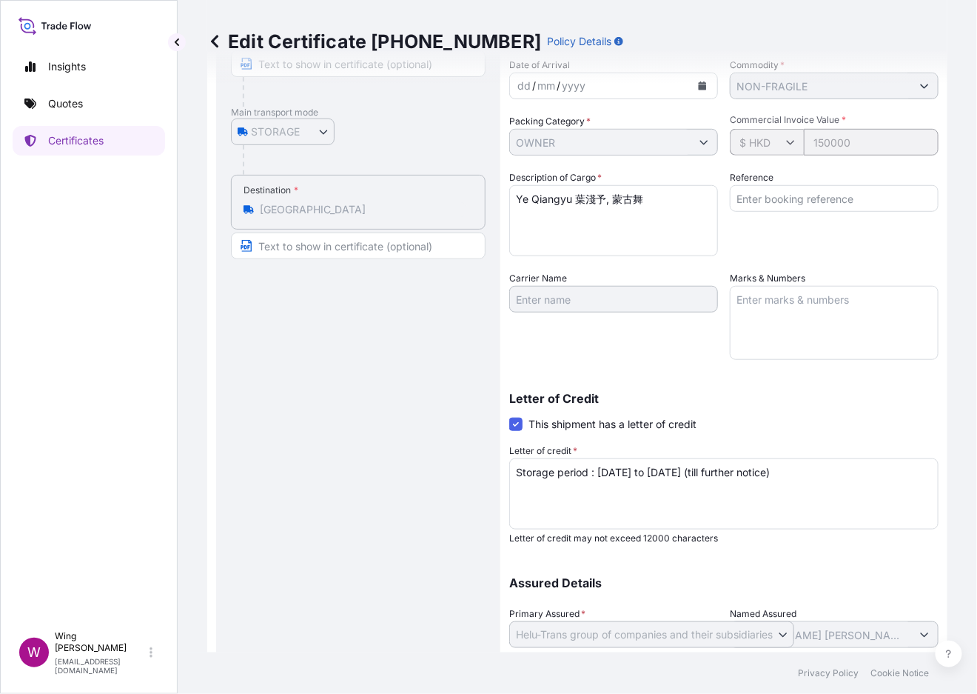
drag, startPoint x: 717, startPoint y: 386, endPoint x: 725, endPoint y: 372, distance: 16.9
click at [717, 386] on div "Letter of Credit This shipment has a letter of credit Letter of credit * Storag…" at bounding box center [723, 460] width 429 height 170
click at [753, 192] on input "Reference" at bounding box center [834, 198] width 209 height 27
paste input "AMST229566FYFY"
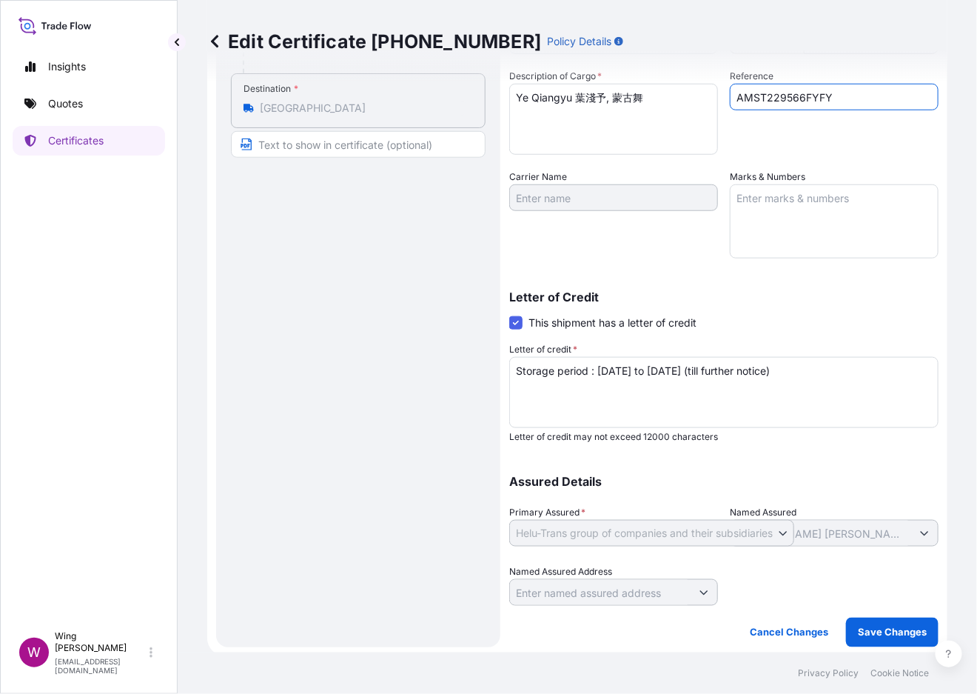
scroll to position [299, 0]
type input "AMST229566FYFY"
click at [753, 626] on p "Save Changes" at bounding box center [892, 631] width 69 height 15
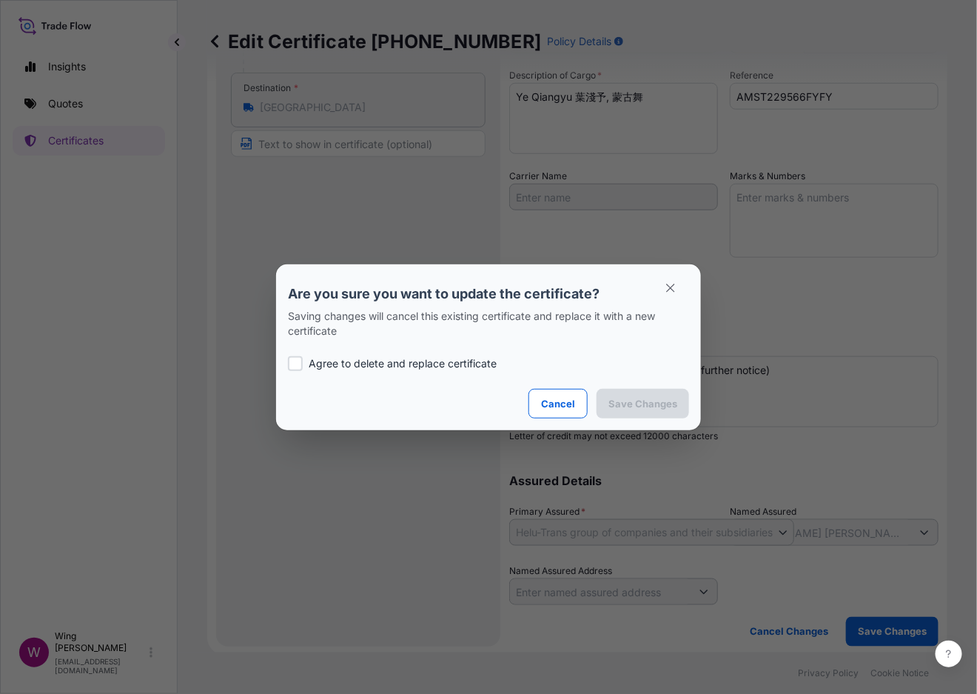
click at [295, 367] on div at bounding box center [295, 363] width 15 height 15
checkbox input "true"
click at [661, 408] on p "Save Changes" at bounding box center [642, 403] width 69 height 15
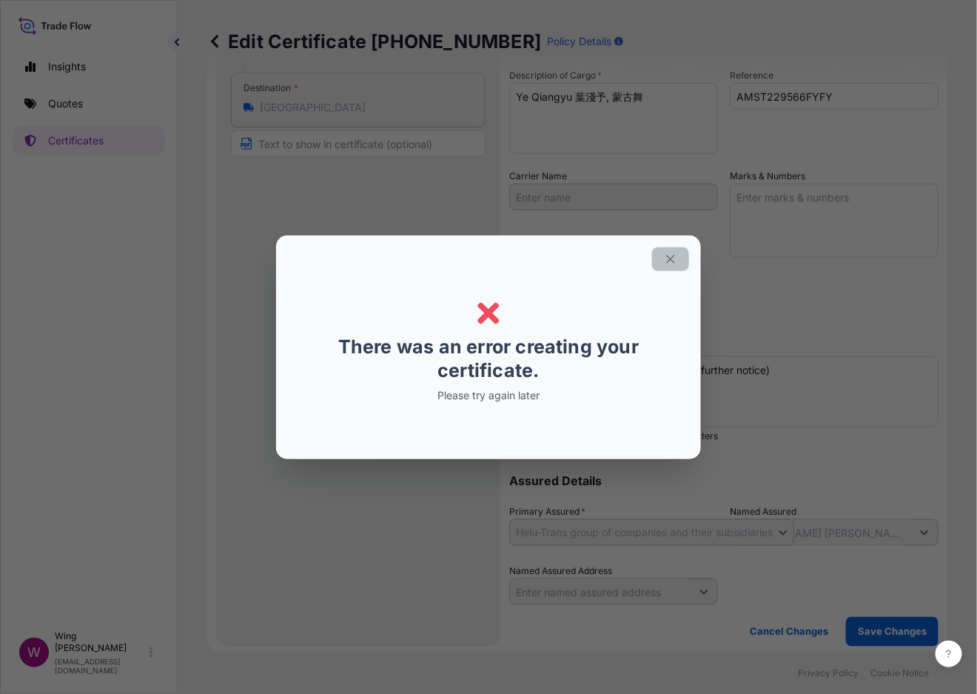
click at [668, 261] on icon "button" at bounding box center [670, 259] width 8 height 8
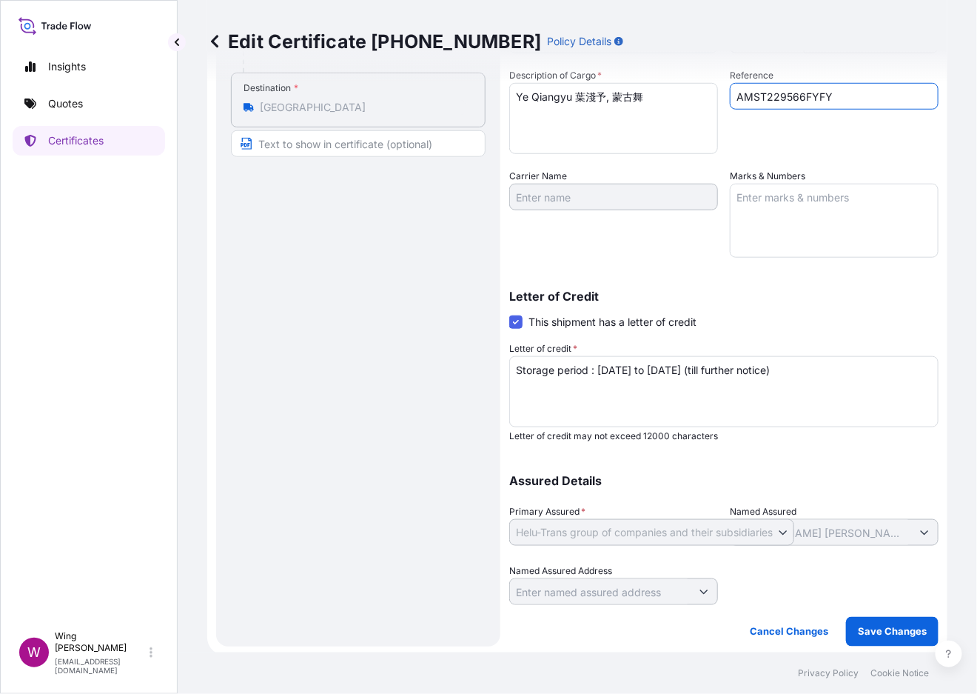
drag, startPoint x: 847, startPoint y: 91, endPoint x: 677, endPoint y: 92, distance: 170.3
click at [678, 90] on div "Shipment Details Issue date * [DATE] Date of Departure * [DATE] Date of Arrival…" at bounding box center [723, 224] width 429 height 762
click at [753, 624] on p "Cancel Changes" at bounding box center [789, 631] width 78 height 15
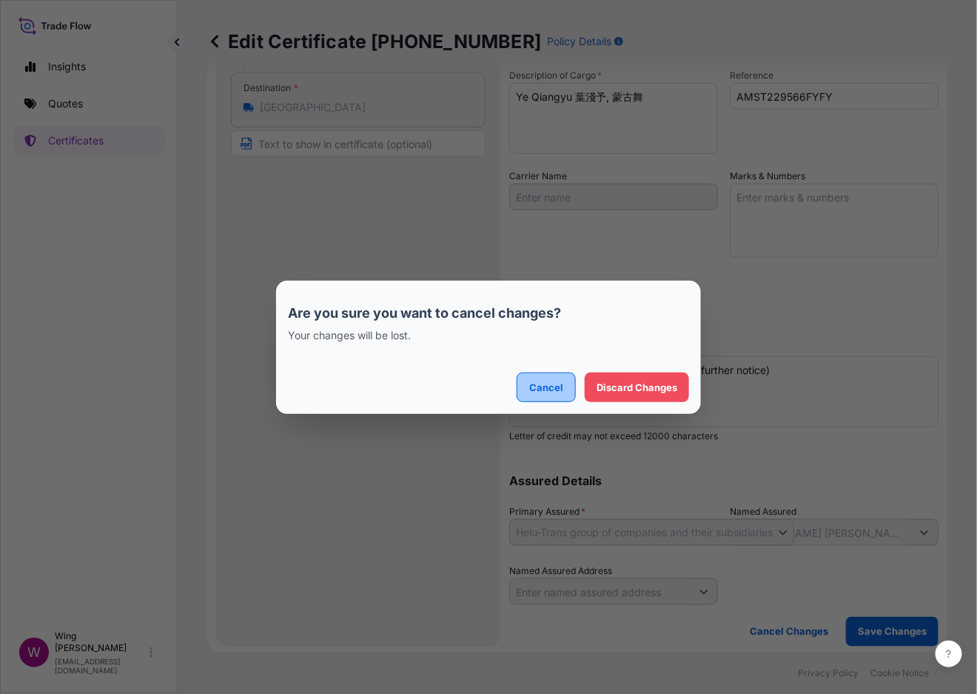
click at [540, 392] on p "Cancel" at bounding box center [546, 387] width 34 height 15
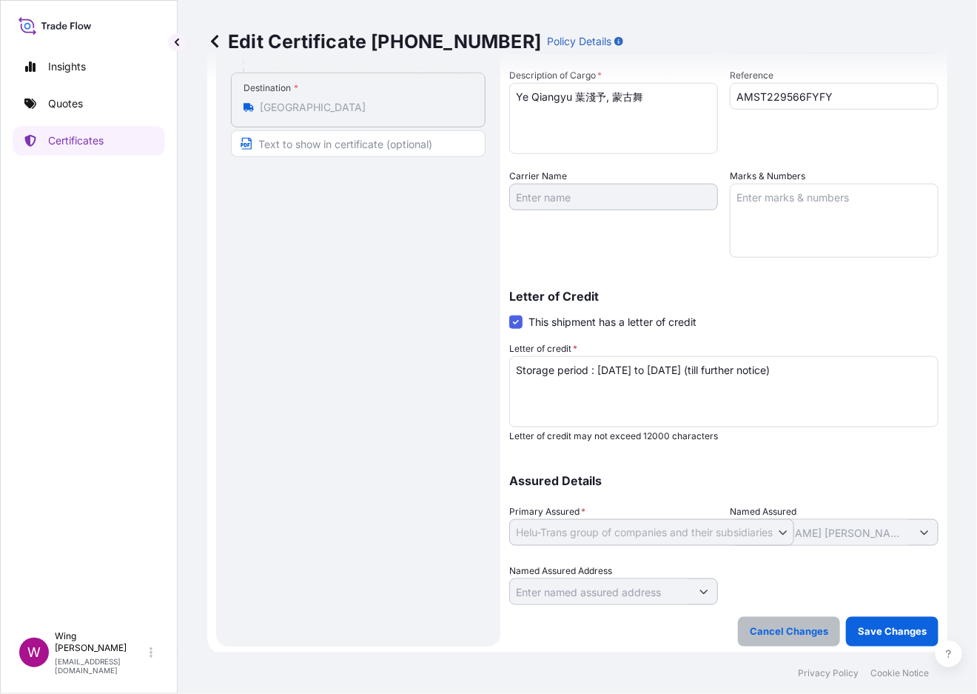
click at [753, 629] on p "Cancel Changes" at bounding box center [789, 631] width 78 height 15
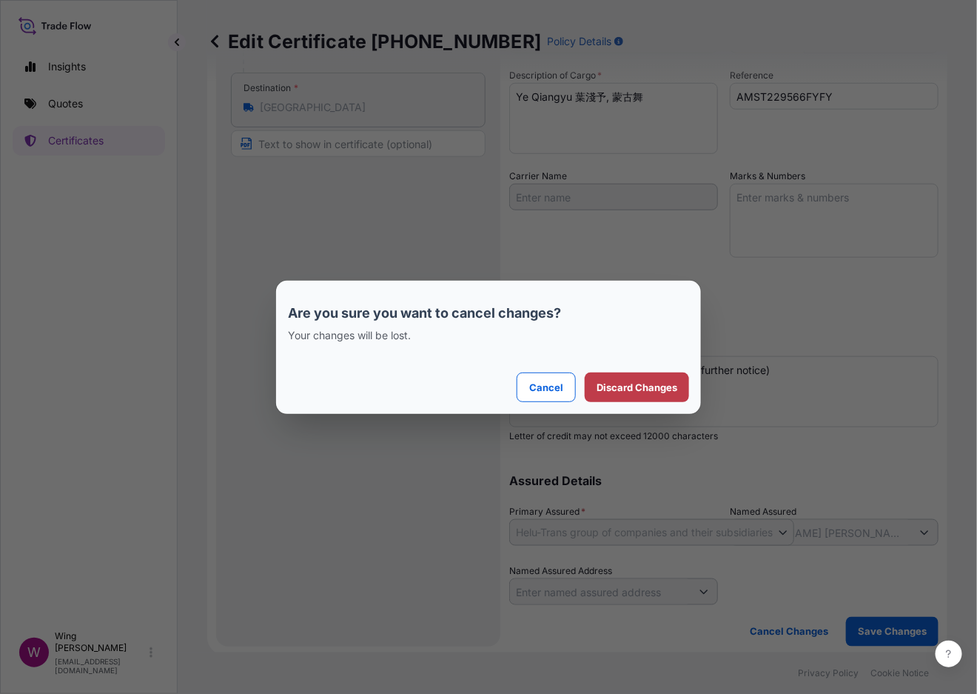
select select "STORAGE"
select select "31504"
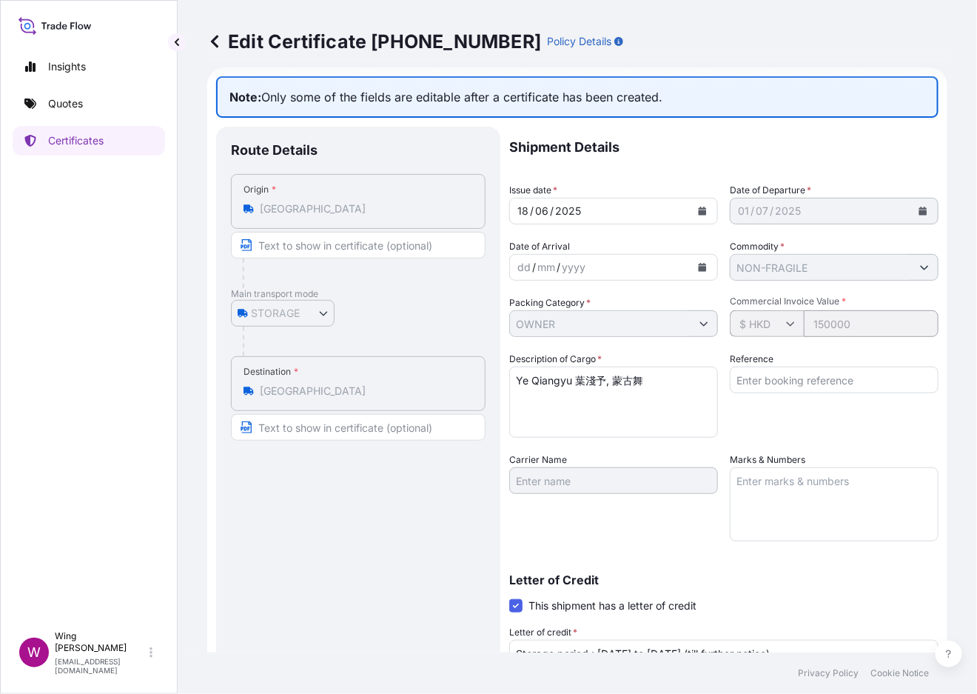
scroll to position [3, 0]
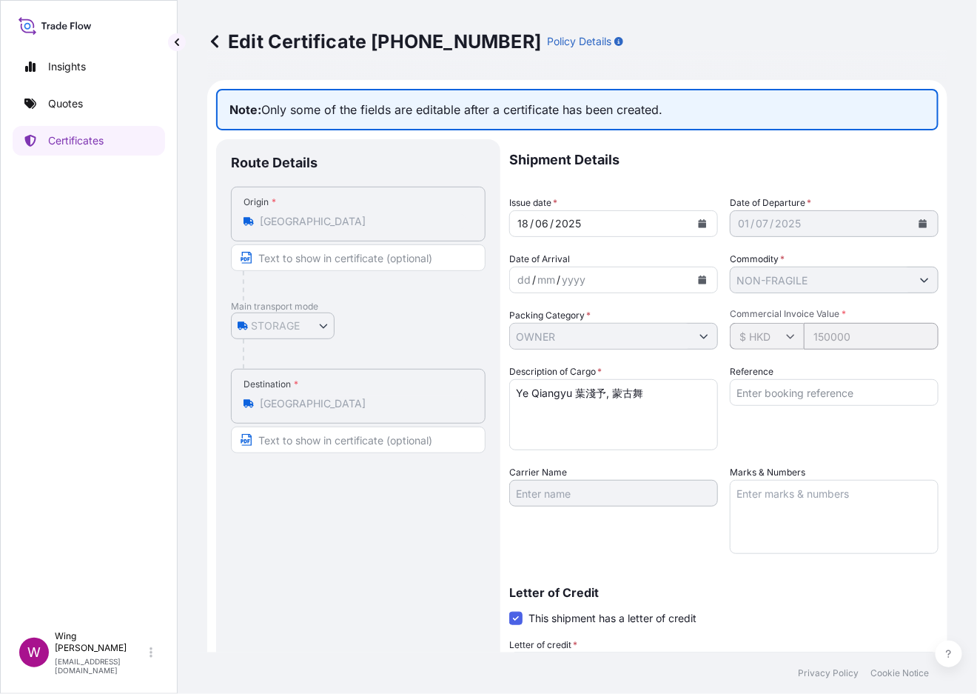
click at [219, 41] on icon at bounding box center [214, 41] width 15 height 15
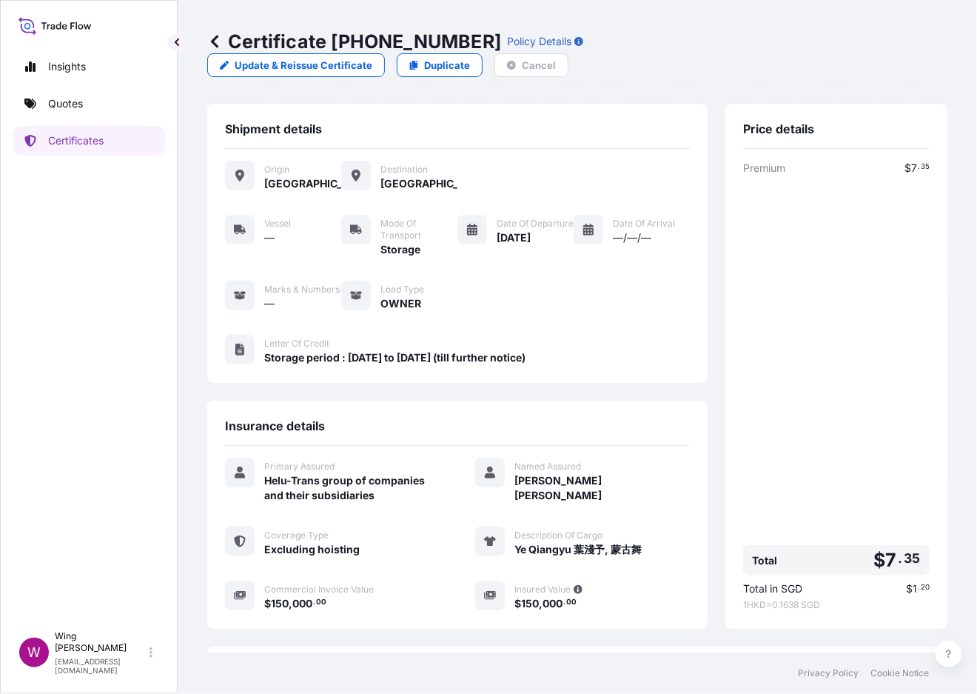
scroll to position [116, 0]
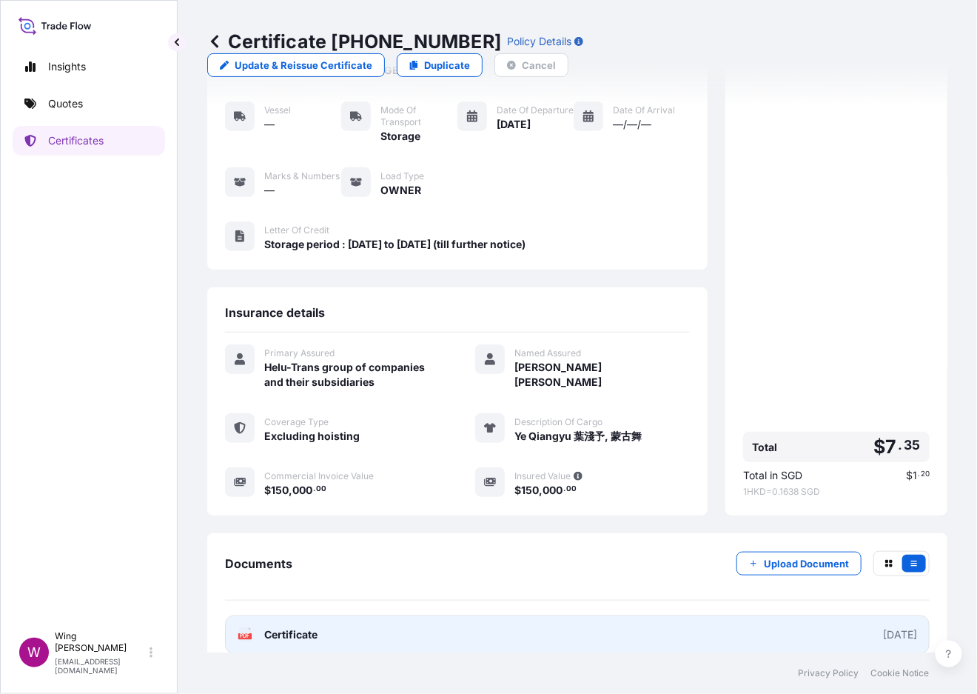
click at [249, 634] on text "PDF" at bounding box center [246, 636] width 10 height 5
